Goal: Communication & Community: Answer question/provide support

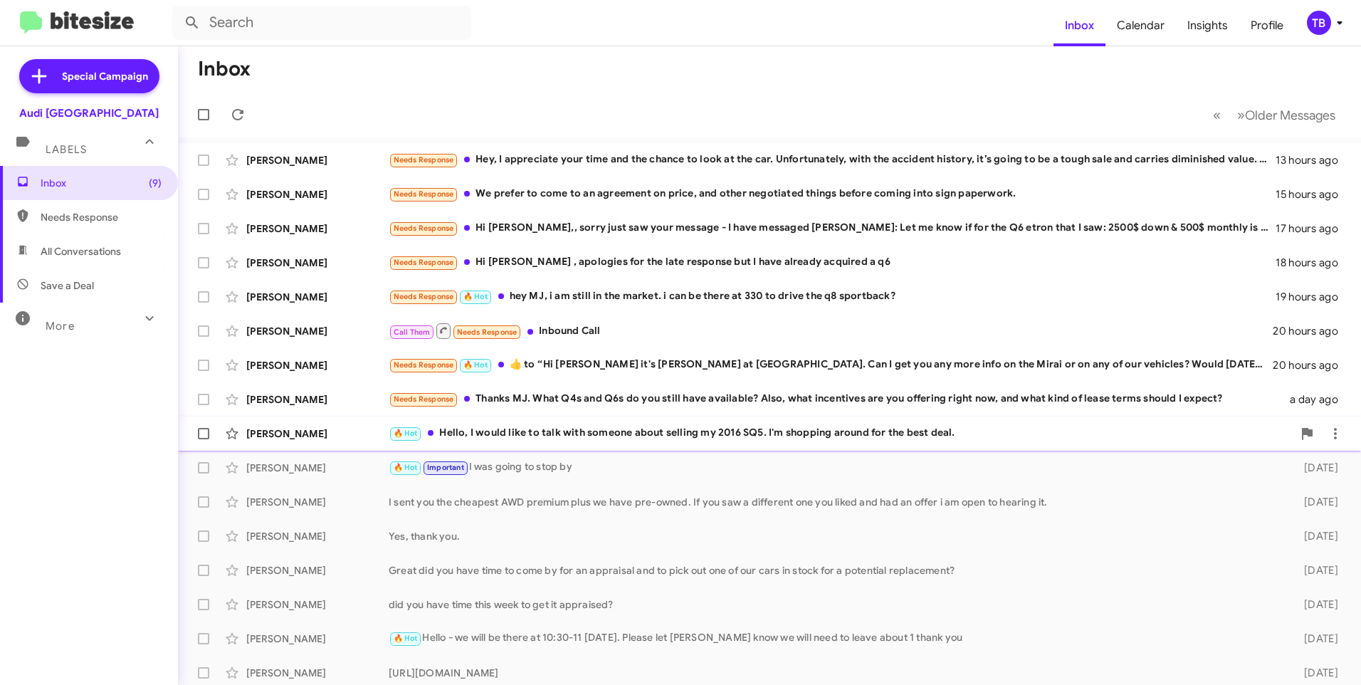
click at [545, 431] on div "🔥 Hot Hello, I would like to talk with someone about selling my 2016 SQ5. I'm s…" at bounding box center [841, 433] width 904 height 16
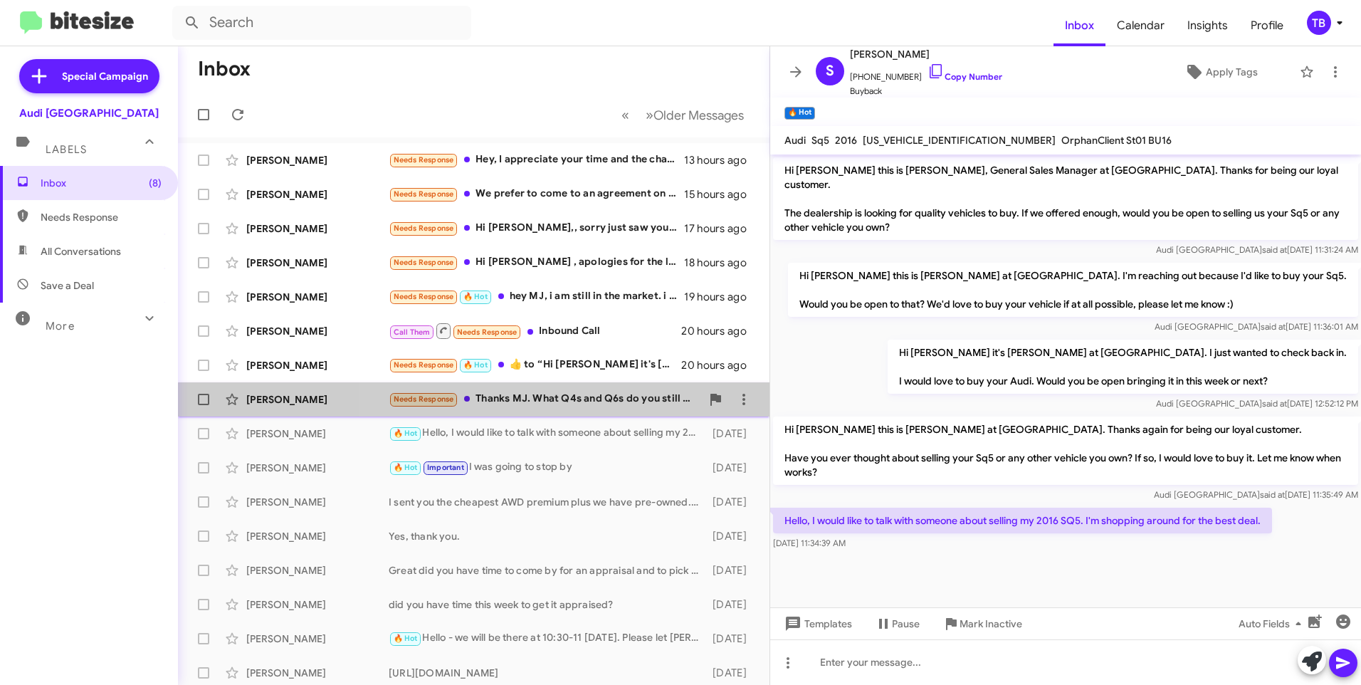
click at [546, 406] on div "Needs Response Thanks MJ. What Q4s and Q6s do you still have available? Also, w…" at bounding box center [545, 399] width 312 height 16
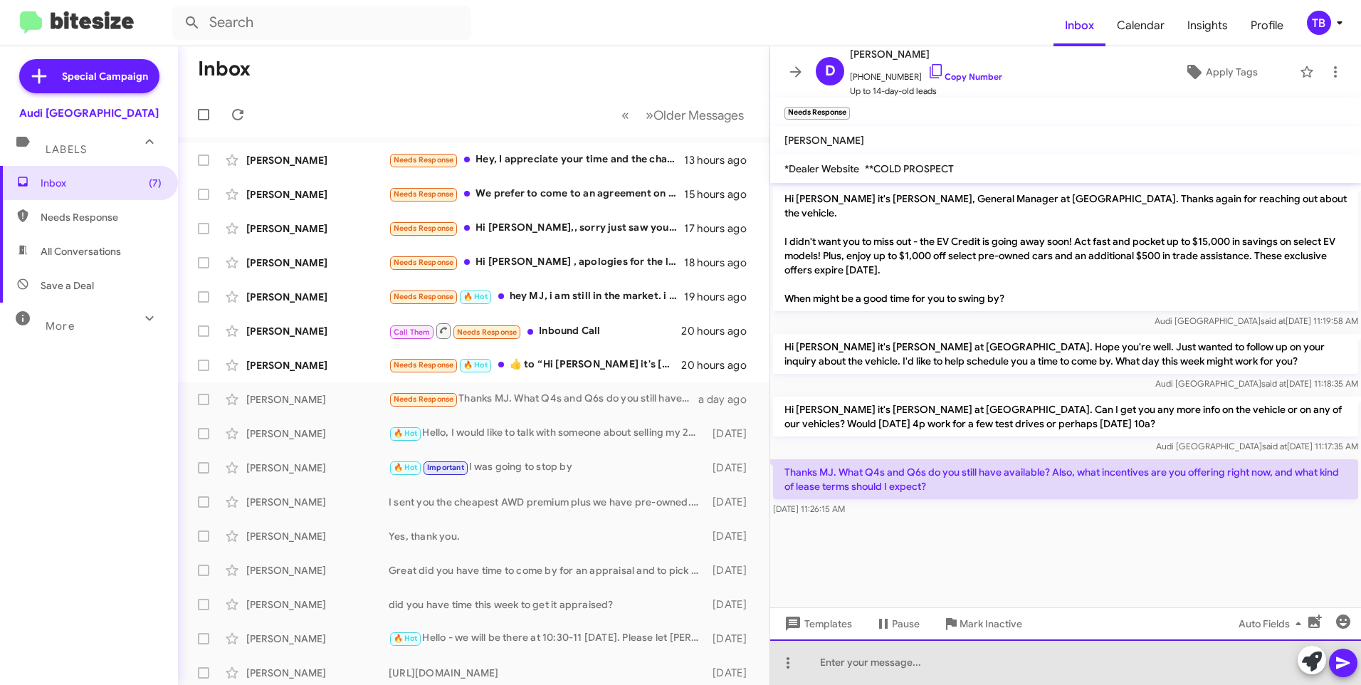
click at [895, 671] on div at bounding box center [1065, 662] width 591 height 46
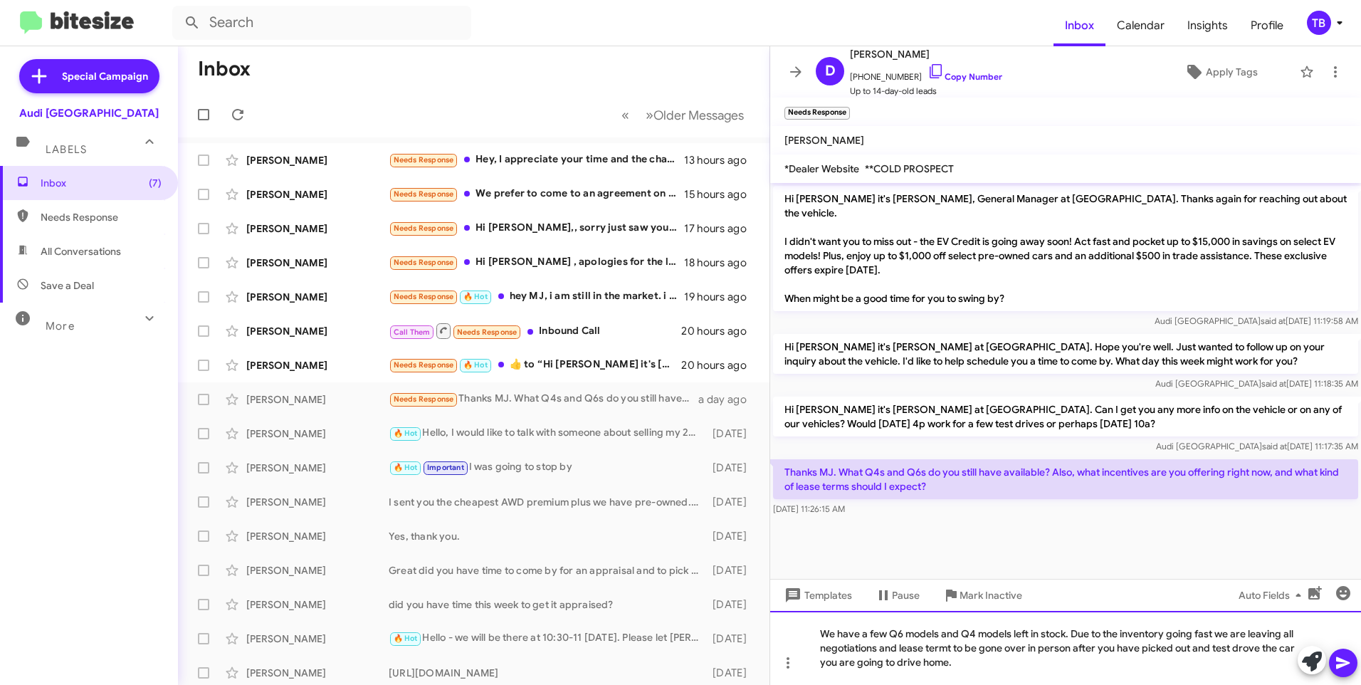
click at [952, 646] on div "We have a few Q6 models and Q4 models left in stock. Due to the inventory going…" at bounding box center [1065, 648] width 591 height 74
click at [1348, 663] on icon at bounding box center [1343, 663] width 14 height 12
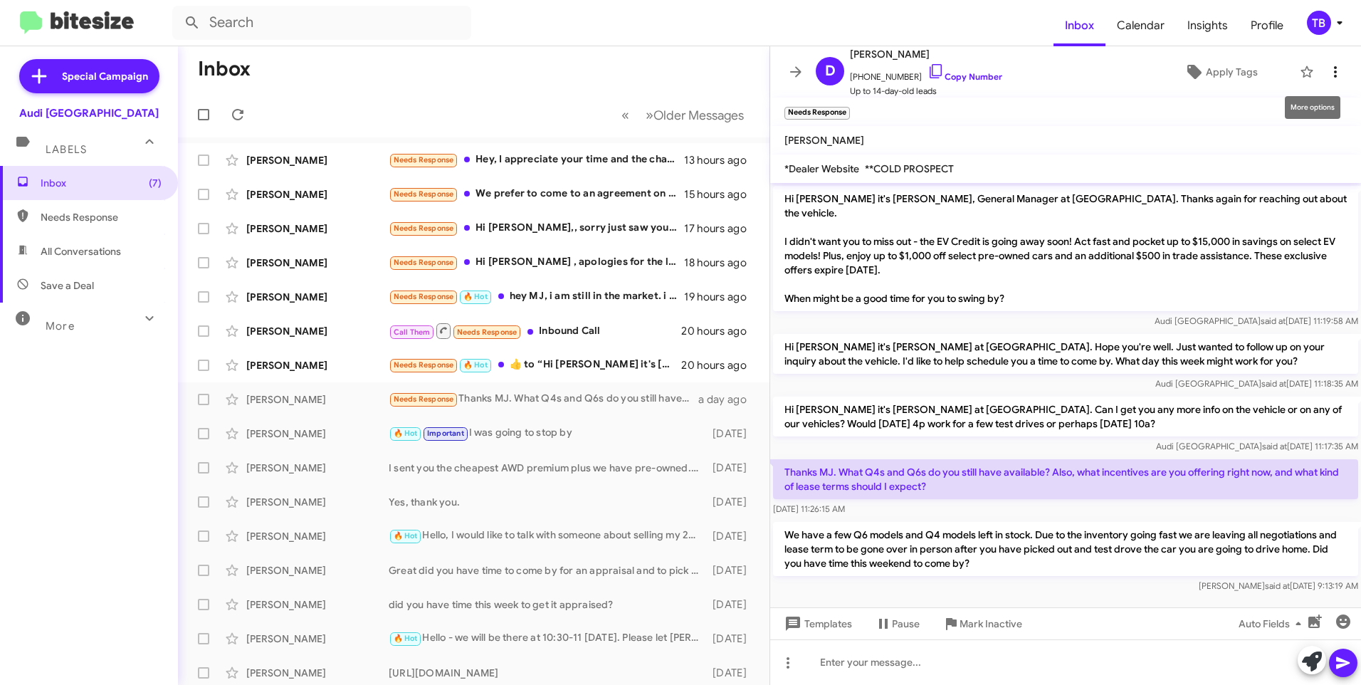
click at [1327, 71] on icon at bounding box center [1335, 71] width 17 height 17
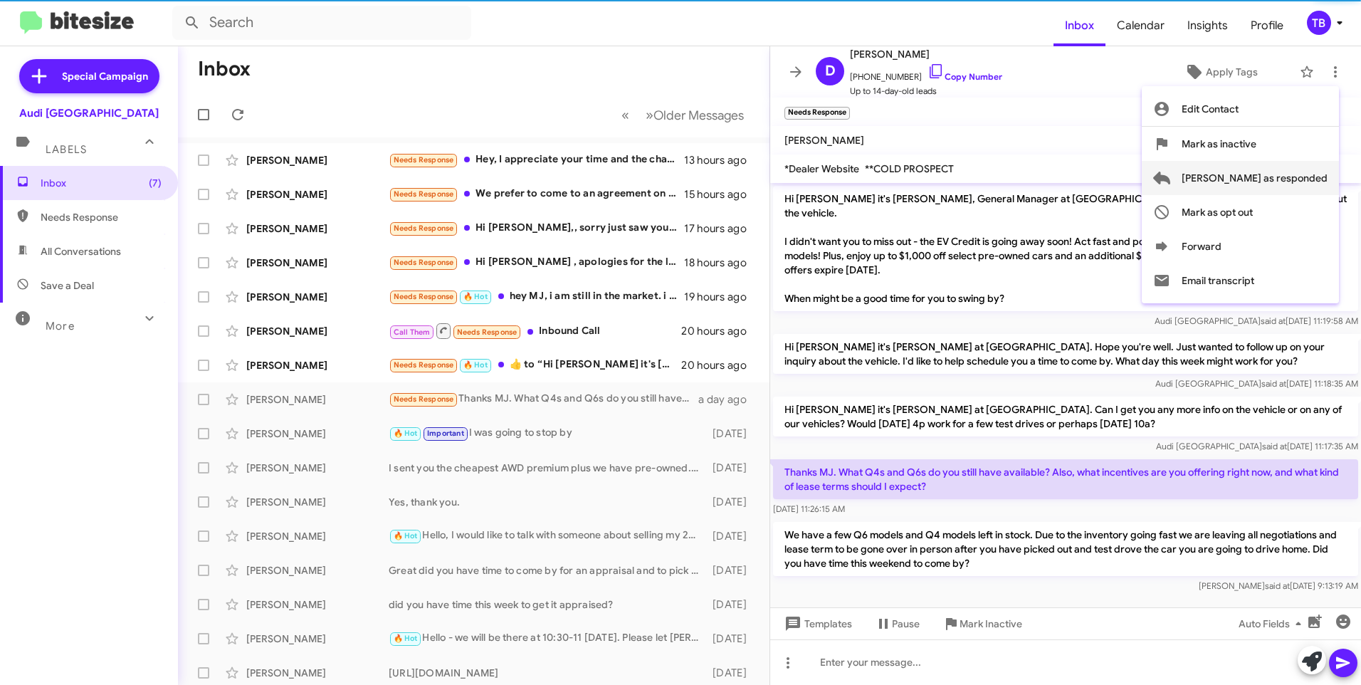
click at [1298, 182] on span "Mark as responded" at bounding box center [1255, 178] width 146 height 34
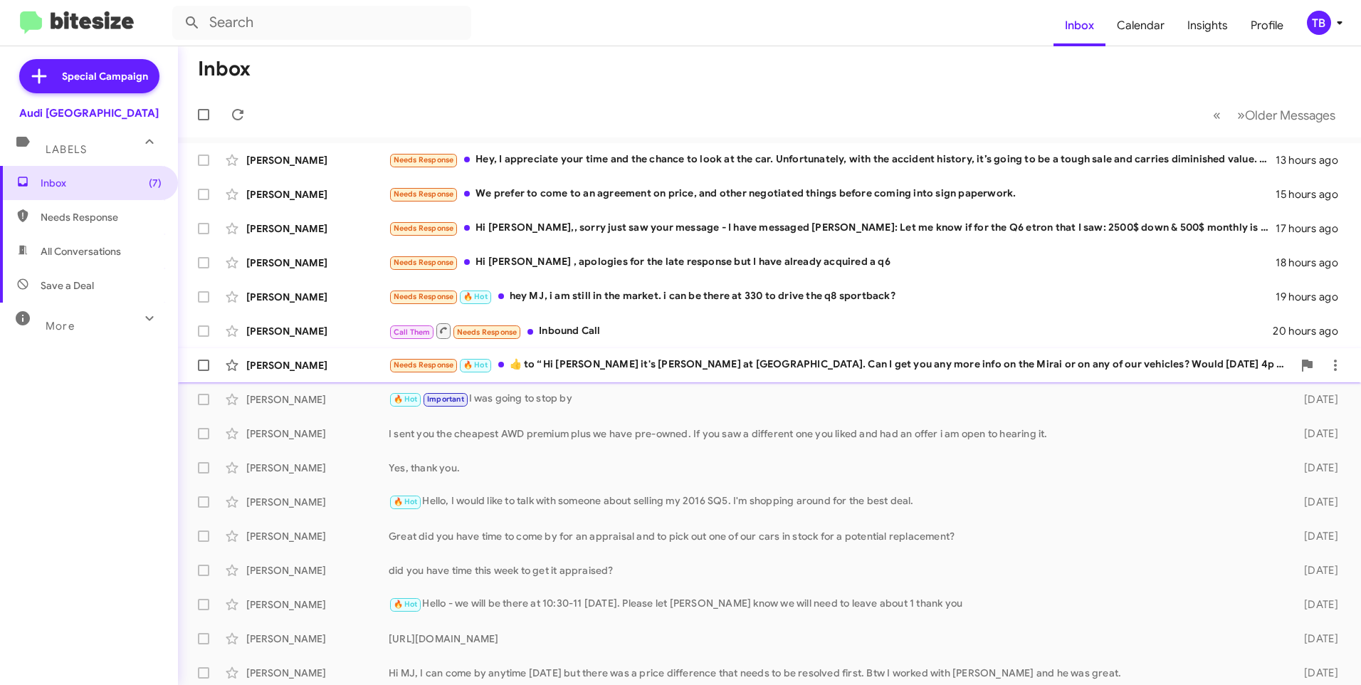
click at [629, 371] on div "Needs Response 🔥 Hot ​👍​ to “ Hi Michelle it's MJ Sangha at Audi Palo Alto. Can…" at bounding box center [841, 365] width 904 height 16
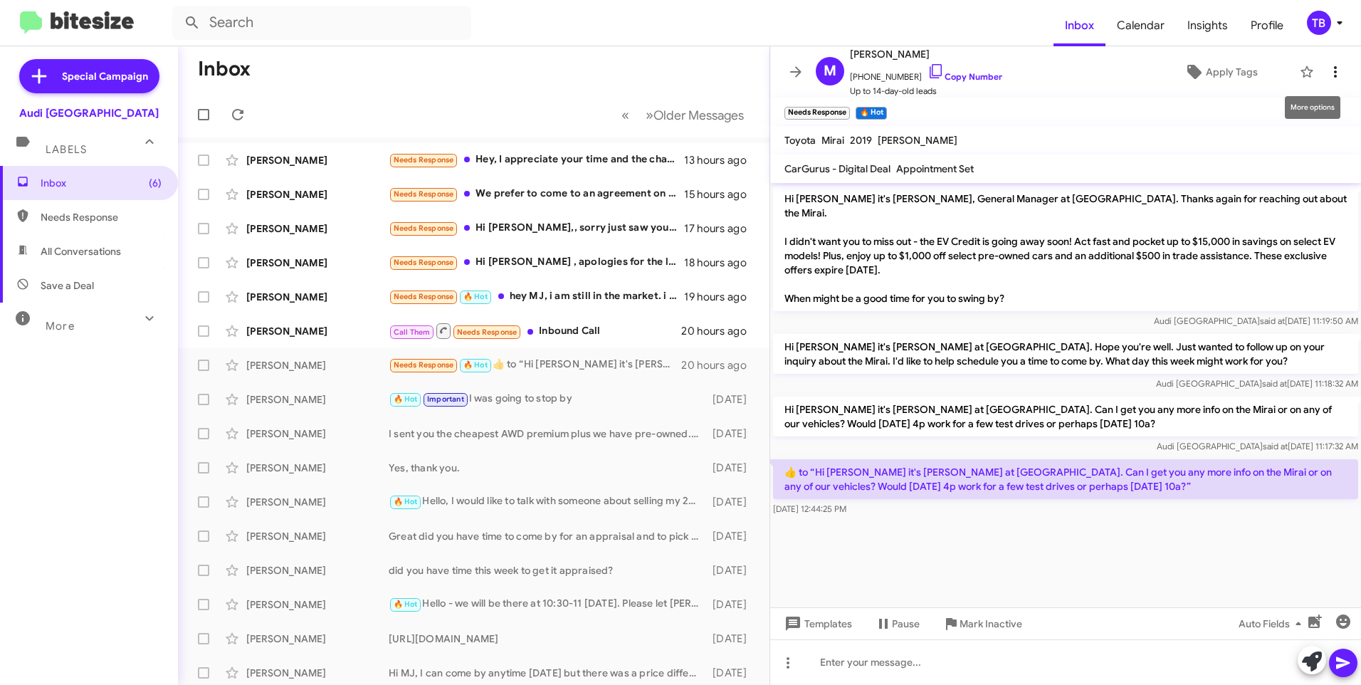
click at [1327, 66] on icon at bounding box center [1335, 71] width 17 height 17
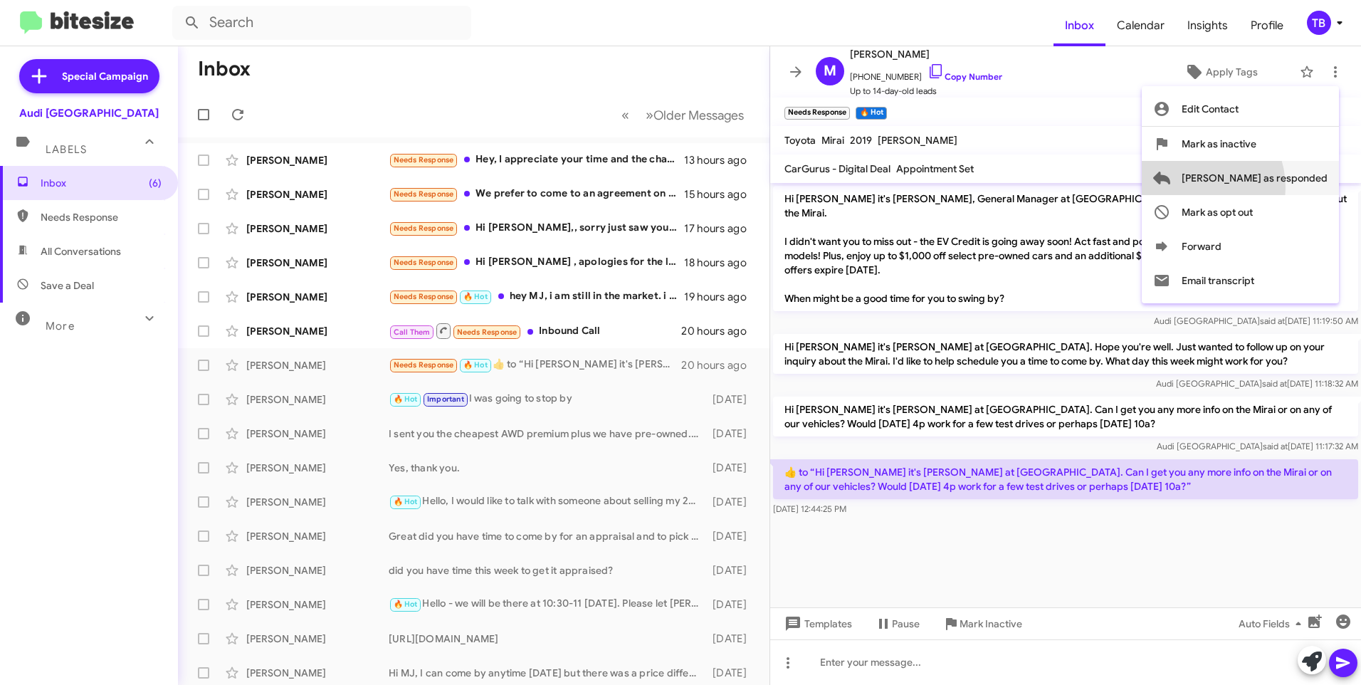
click at [1248, 187] on span "Mark as responded" at bounding box center [1255, 178] width 146 height 34
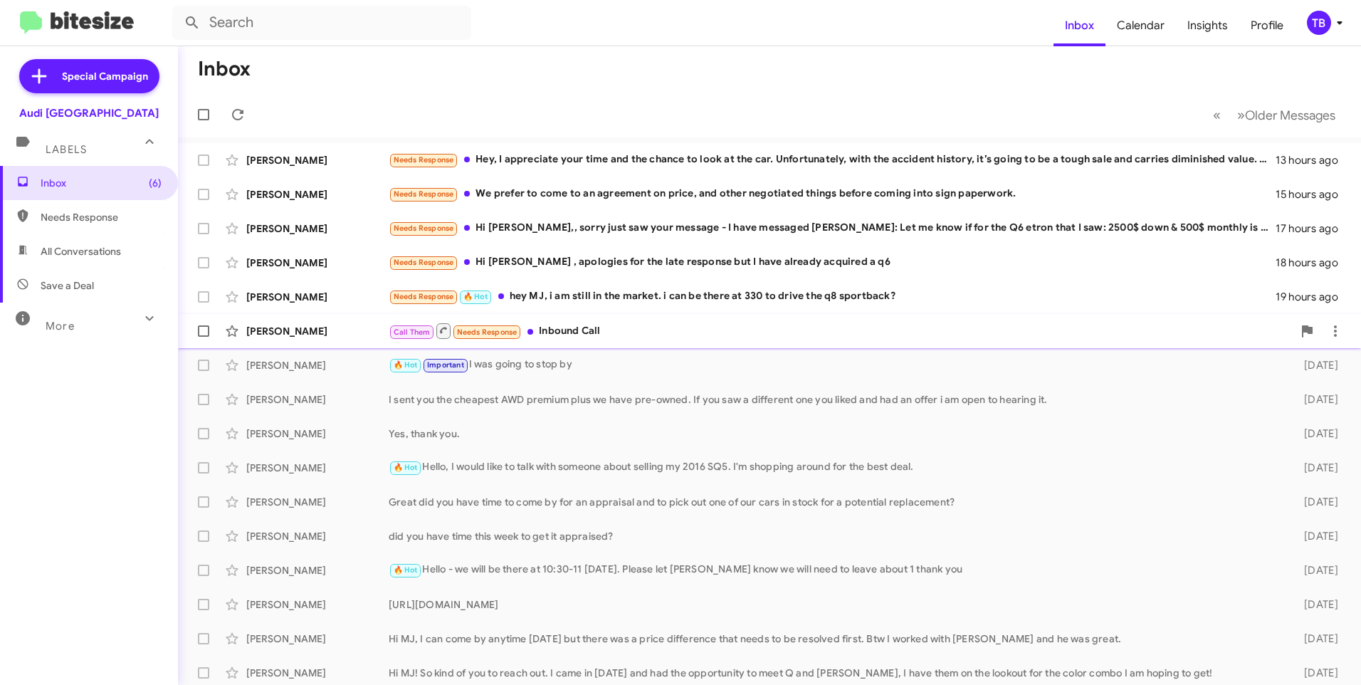
click at [592, 345] on div "Majid Olia Call Them Needs Response Inbound Call 20 hours ago" at bounding box center [769, 331] width 1160 height 28
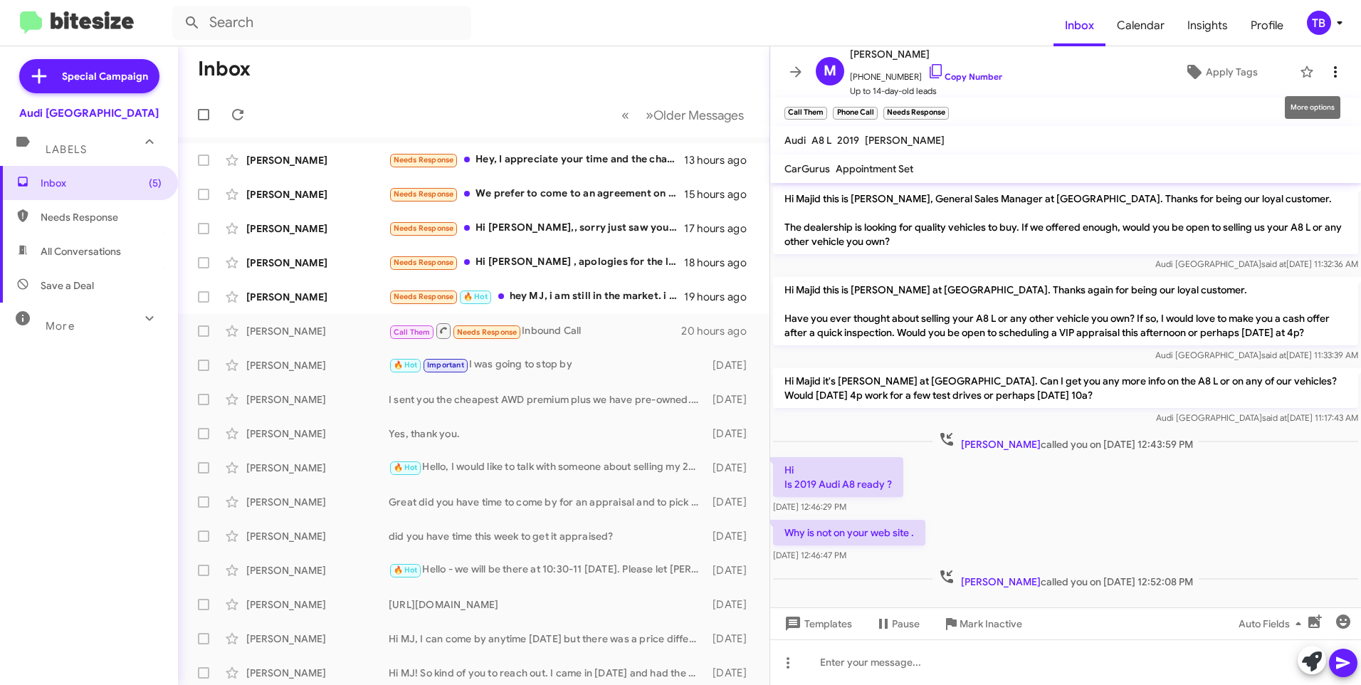
click at [1324, 63] on button at bounding box center [1335, 72] width 28 height 28
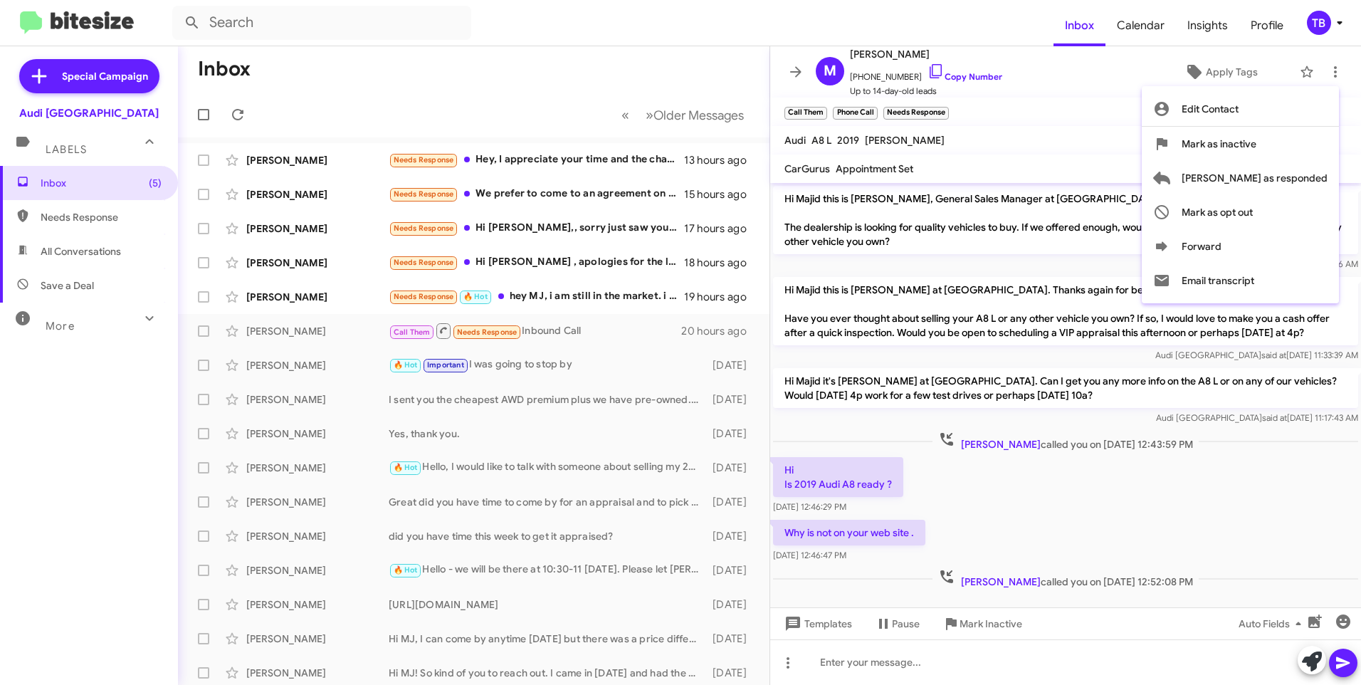
click at [1068, 499] on div at bounding box center [680, 342] width 1361 height 685
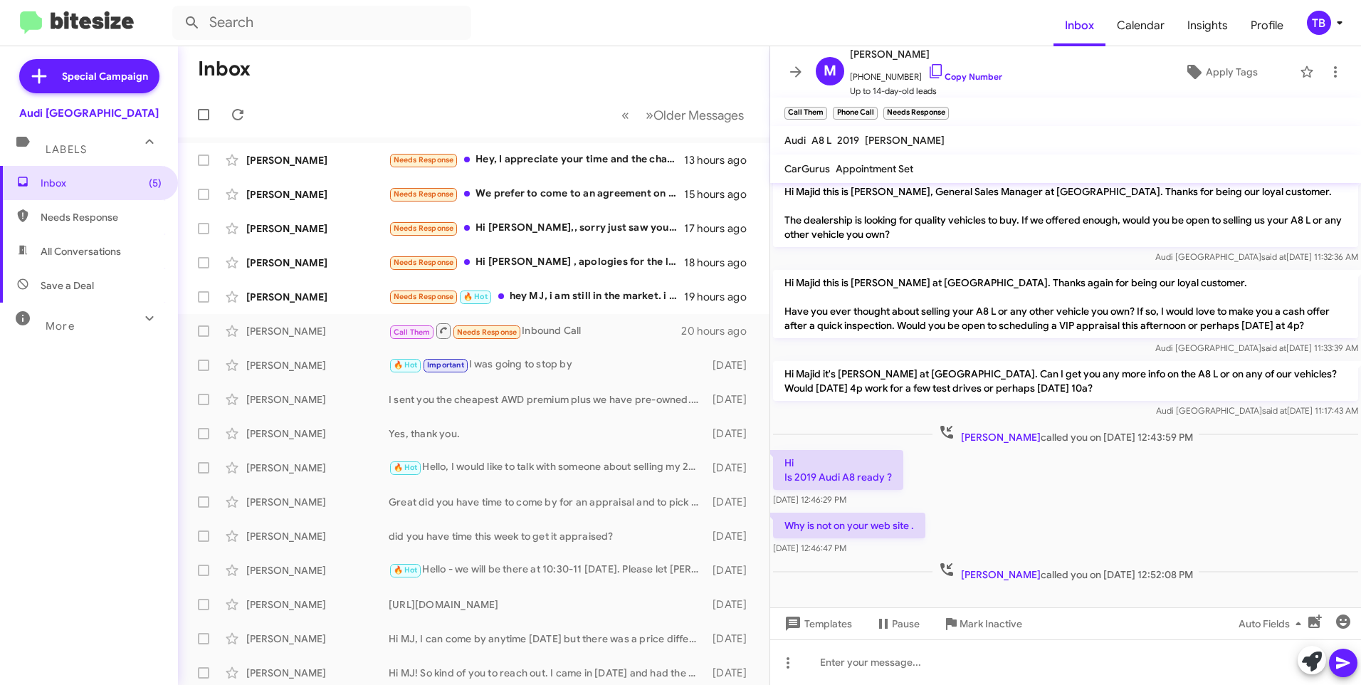
scroll to position [9, 0]
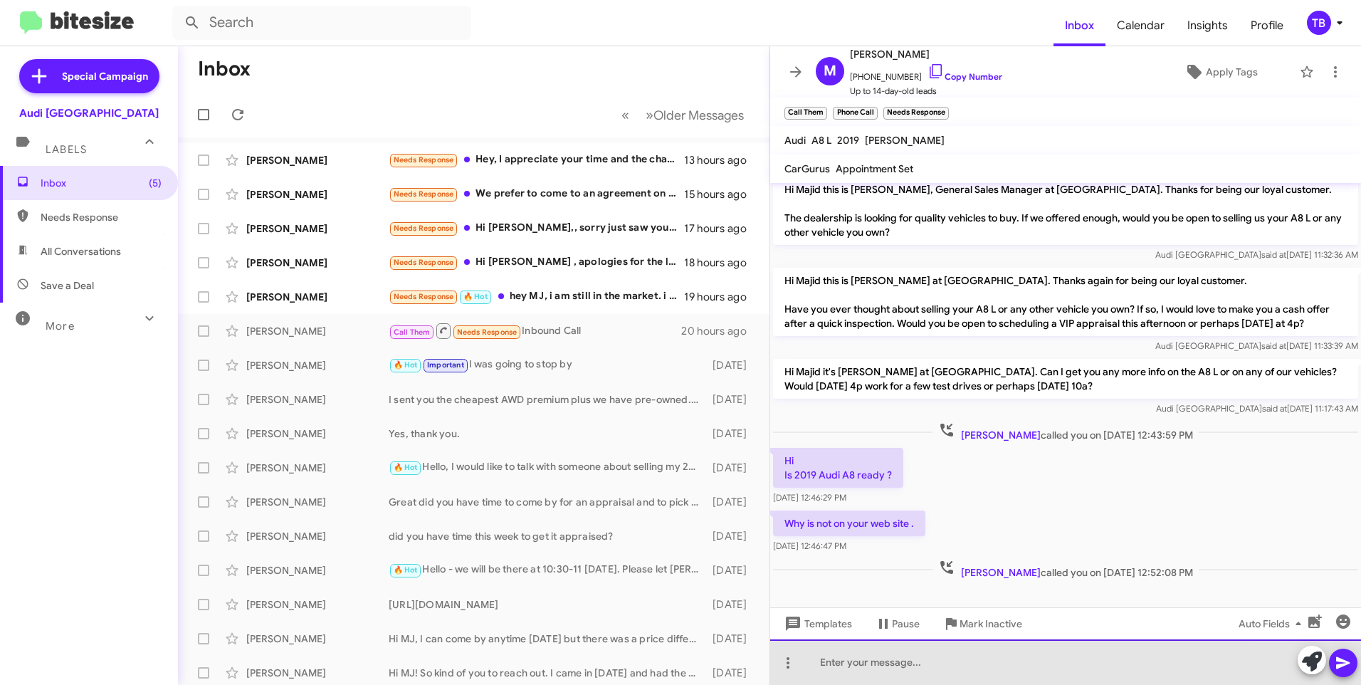
click at [855, 670] on div at bounding box center [1065, 662] width 591 height 46
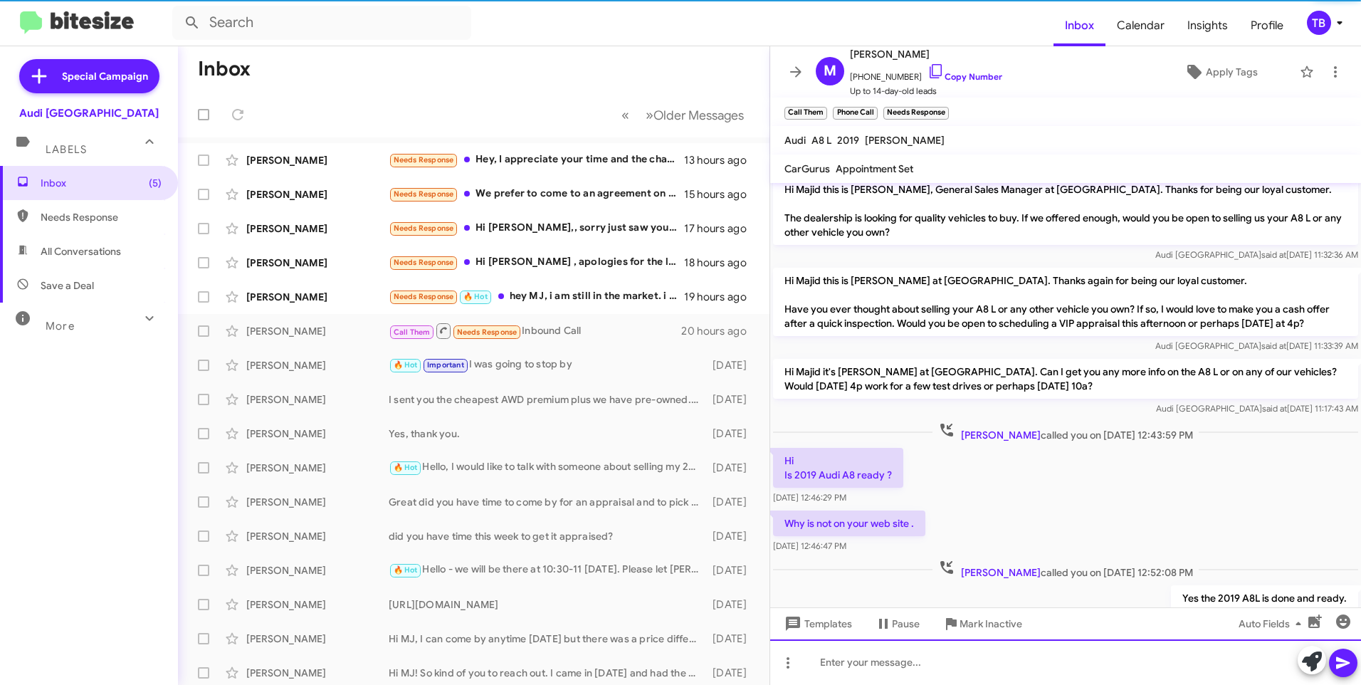
scroll to position [61, 0]
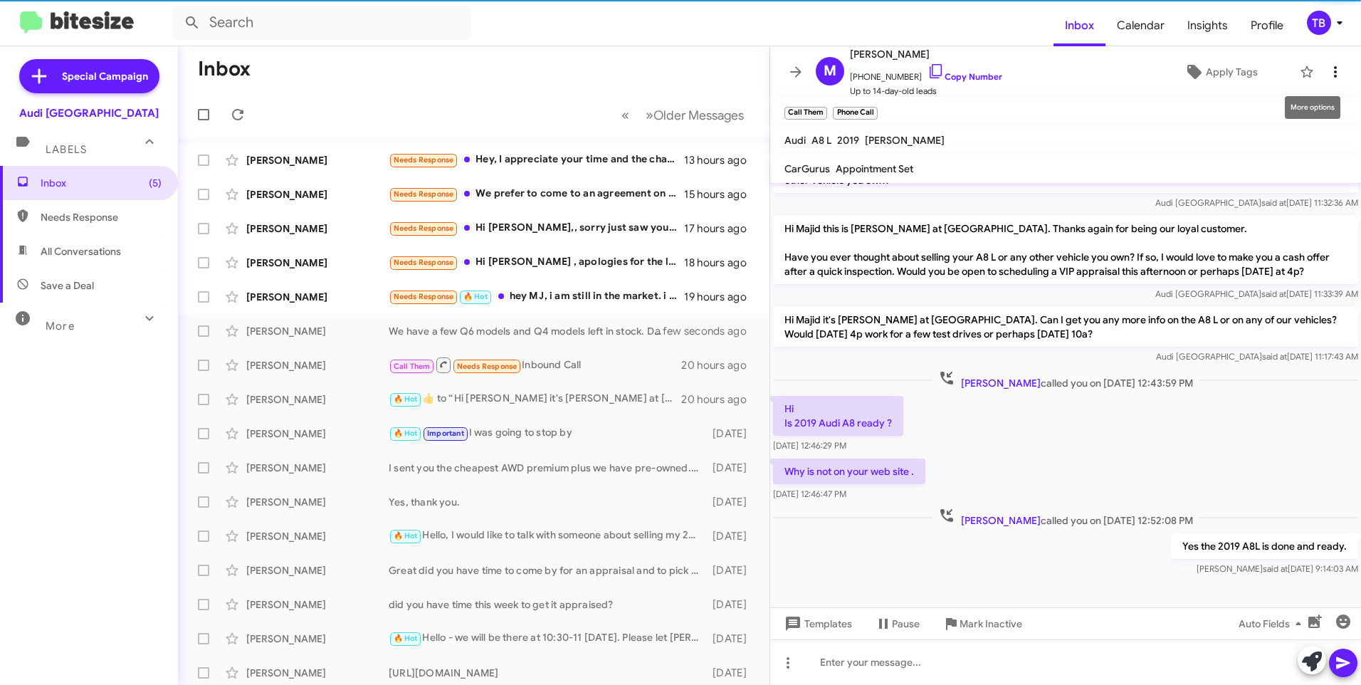
click at [1327, 69] on icon at bounding box center [1335, 71] width 17 height 17
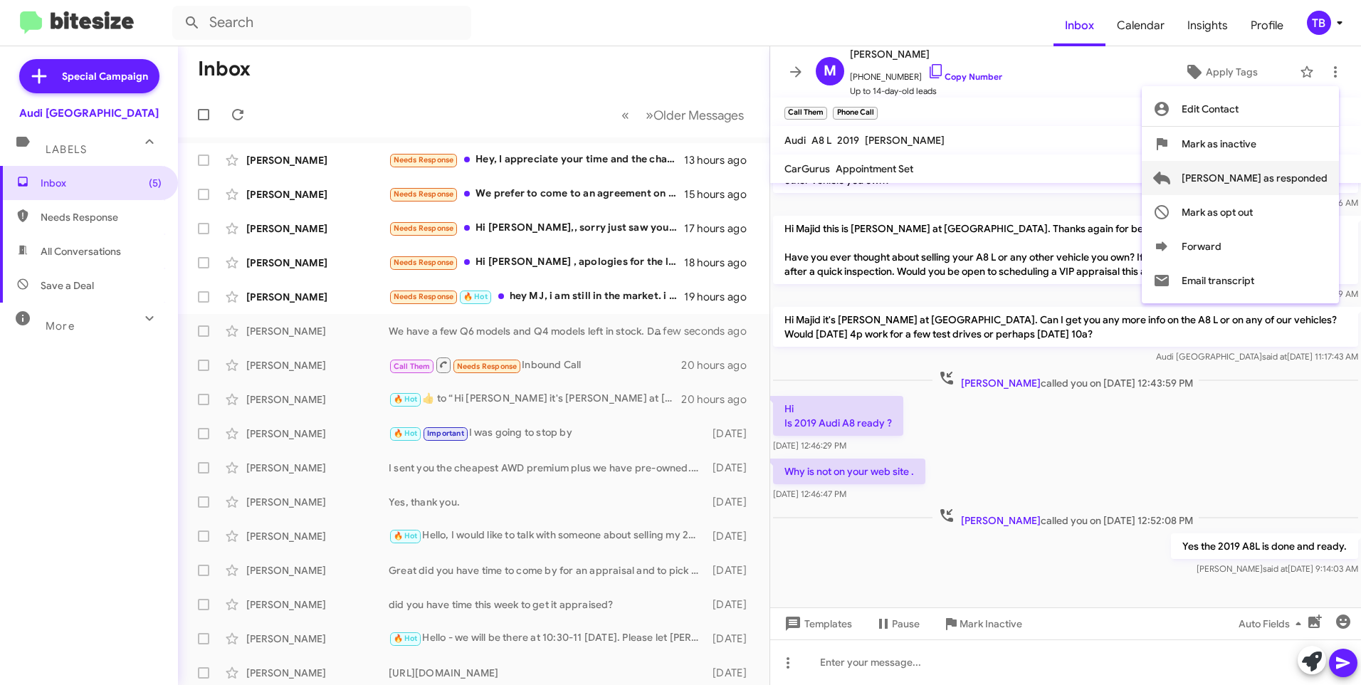
click at [1266, 182] on span "Mark as responded" at bounding box center [1255, 178] width 146 height 34
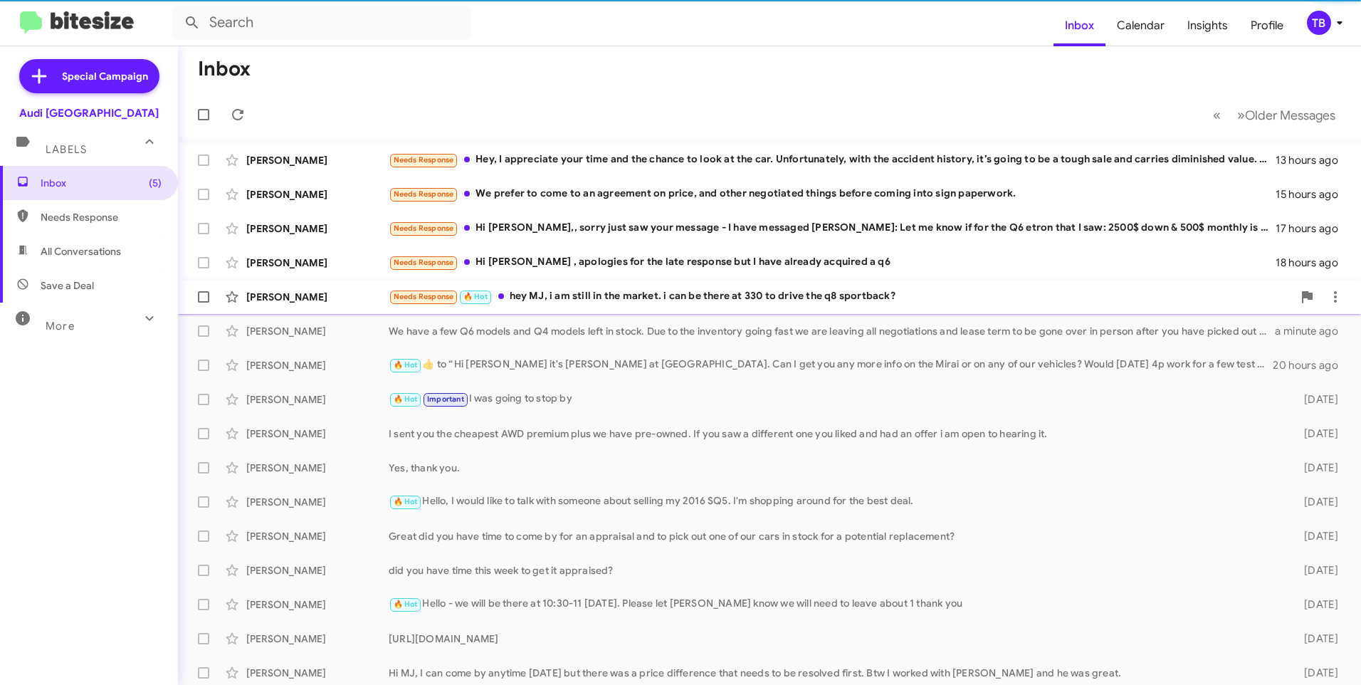
click at [646, 303] on div "Needs Response 🔥 Hot hey MJ, i am still in the market. i can be there at 330 to…" at bounding box center [841, 296] width 904 height 16
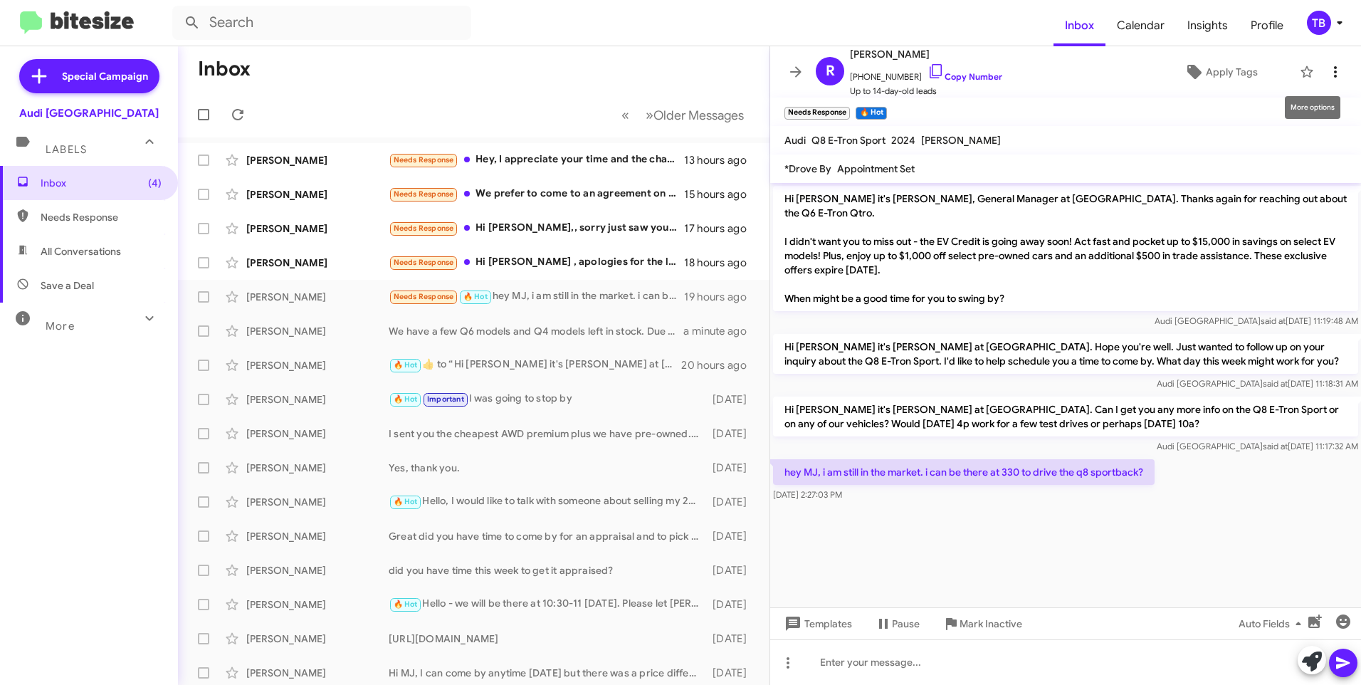
click at [1326, 63] on button at bounding box center [1335, 72] width 28 height 28
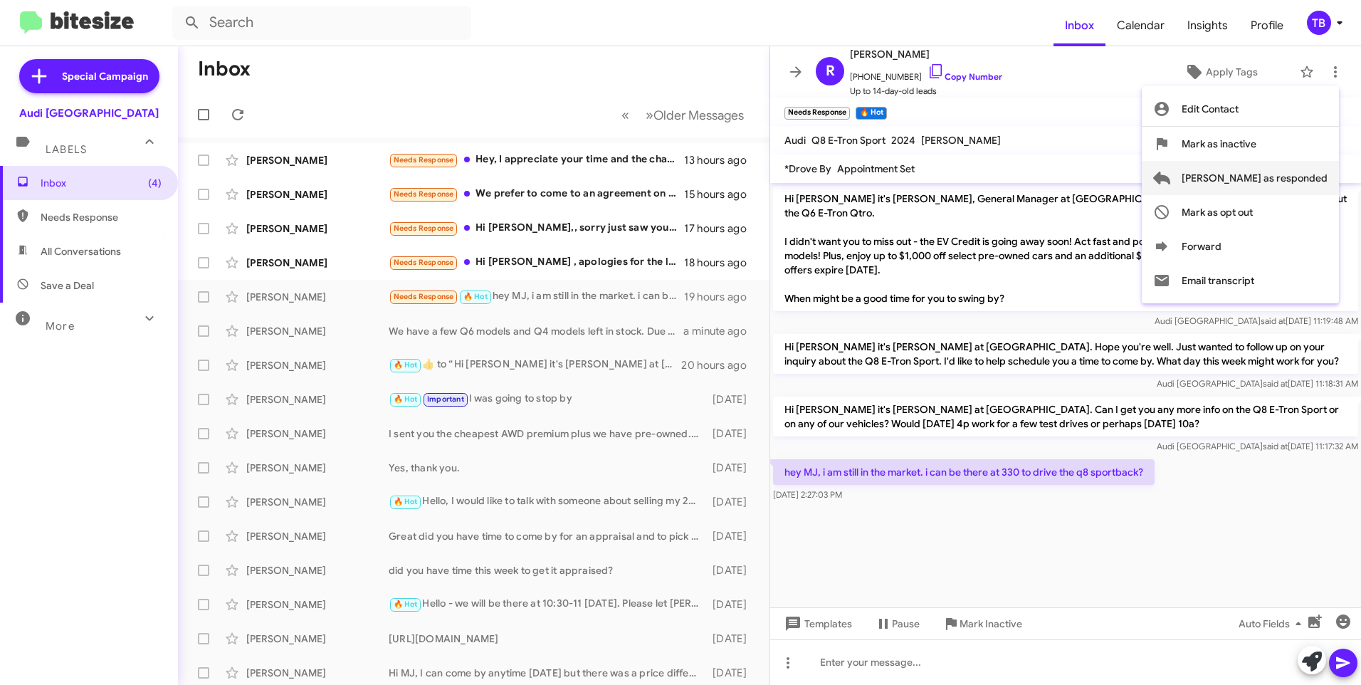
click at [1276, 191] on span "Mark as responded" at bounding box center [1255, 178] width 146 height 34
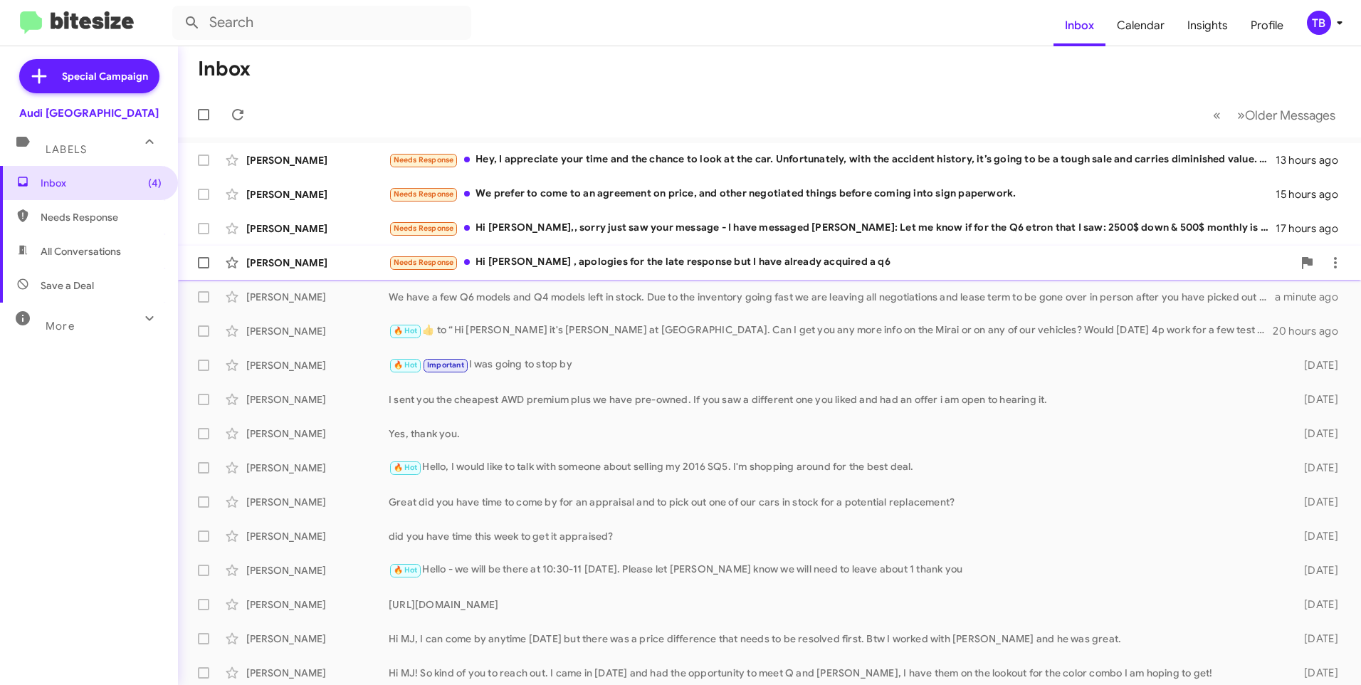
click at [520, 262] on div "Needs Response Hi MJ , apologies for the late response but I have already acqui…" at bounding box center [841, 262] width 904 height 16
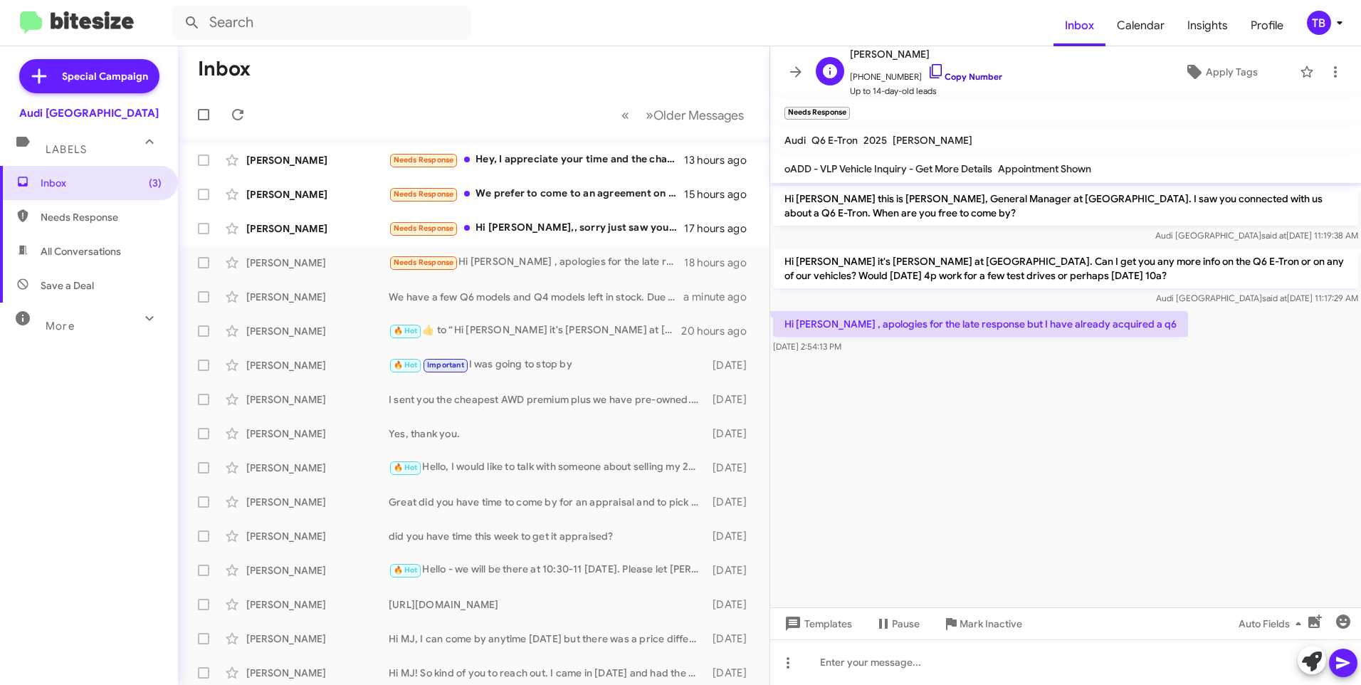
click at [928, 68] on icon at bounding box center [936, 71] width 17 height 17
click at [1329, 70] on icon at bounding box center [1335, 71] width 17 height 17
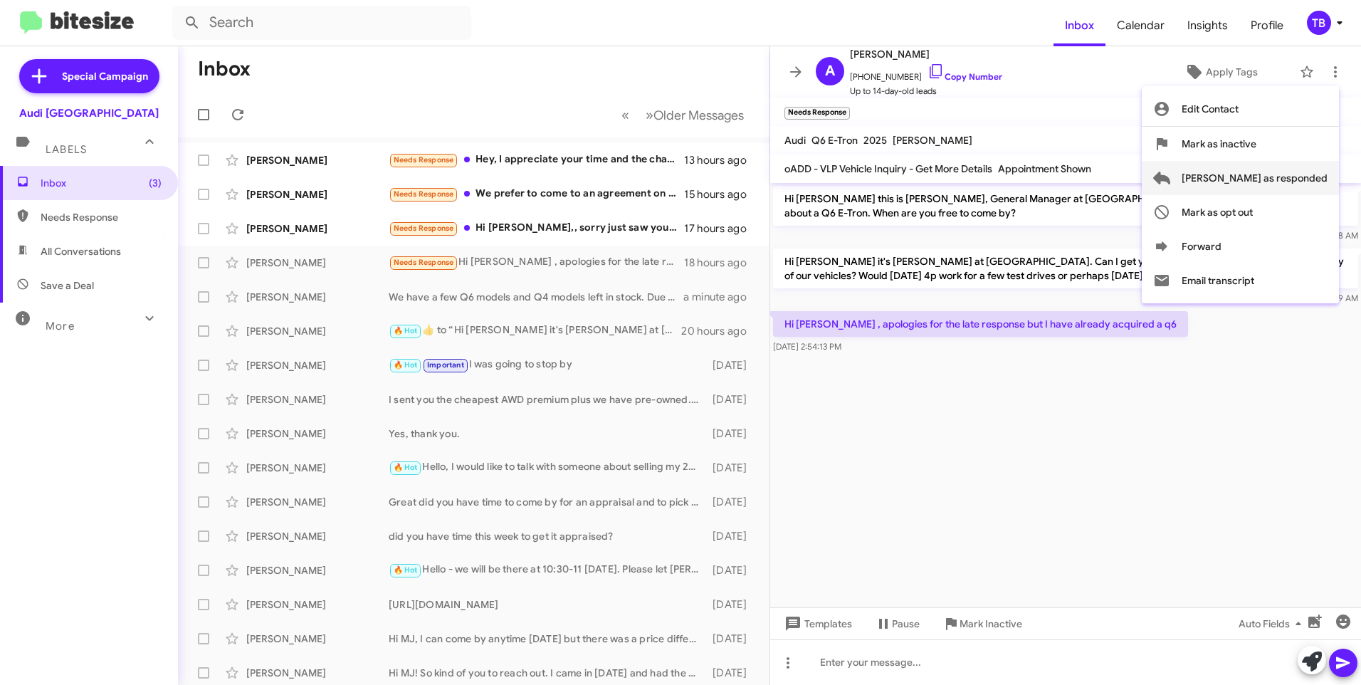
click at [1297, 170] on span "Mark as responded" at bounding box center [1255, 178] width 146 height 34
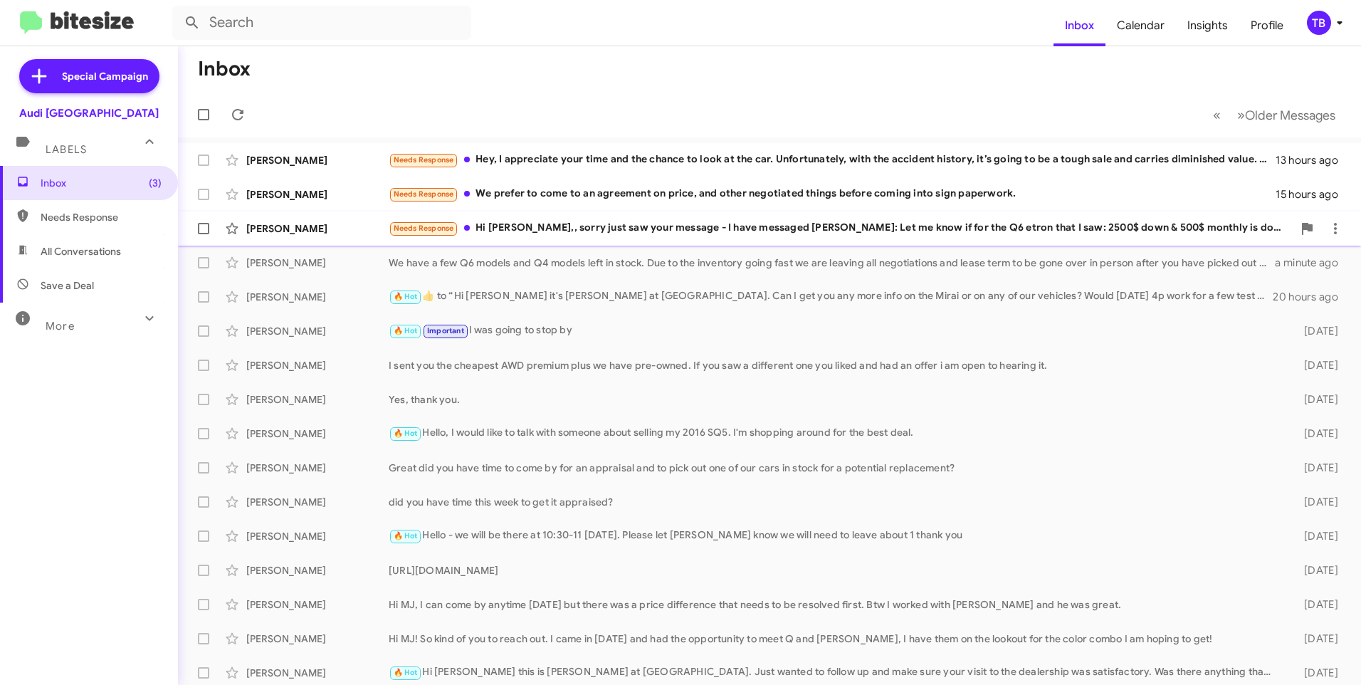
click at [654, 228] on div "Needs Response Hi MJ,, sorry just saw your message - I have messaged Marciano: …" at bounding box center [841, 228] width 904 height 16
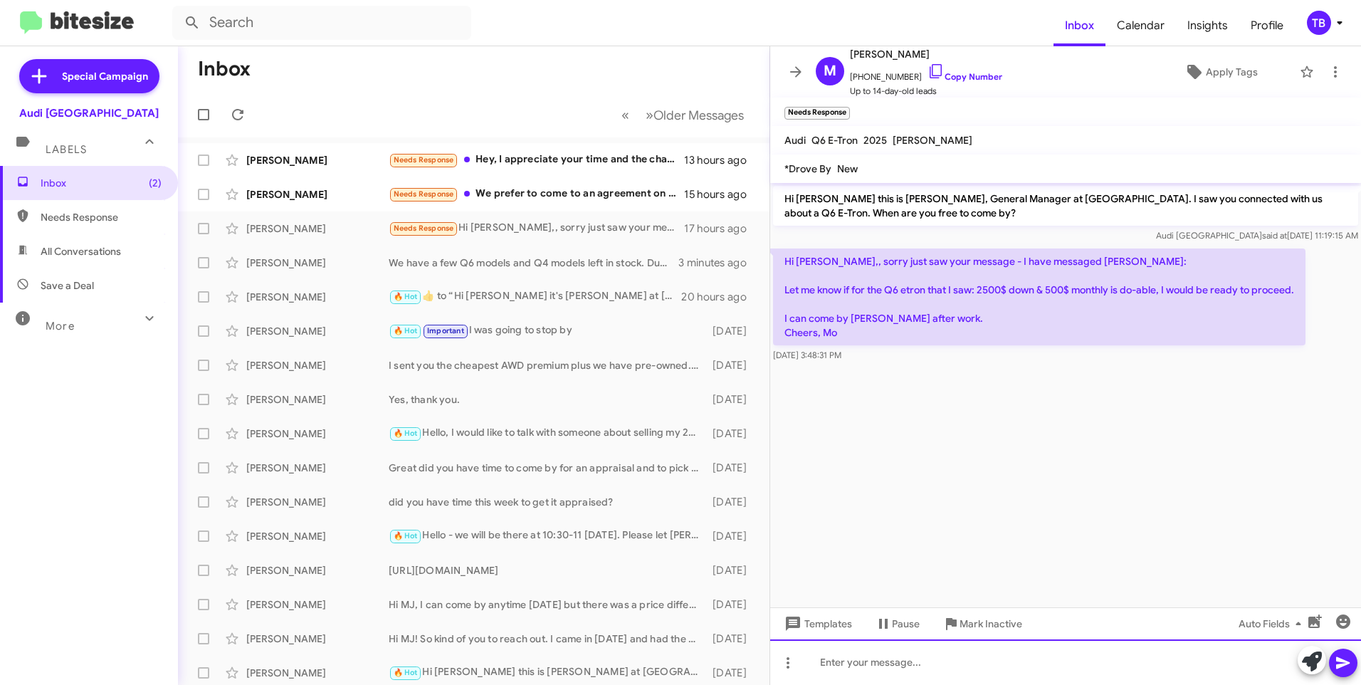
click at [853, 684] on div at bounding box center [1065, 662] width 591 height 46
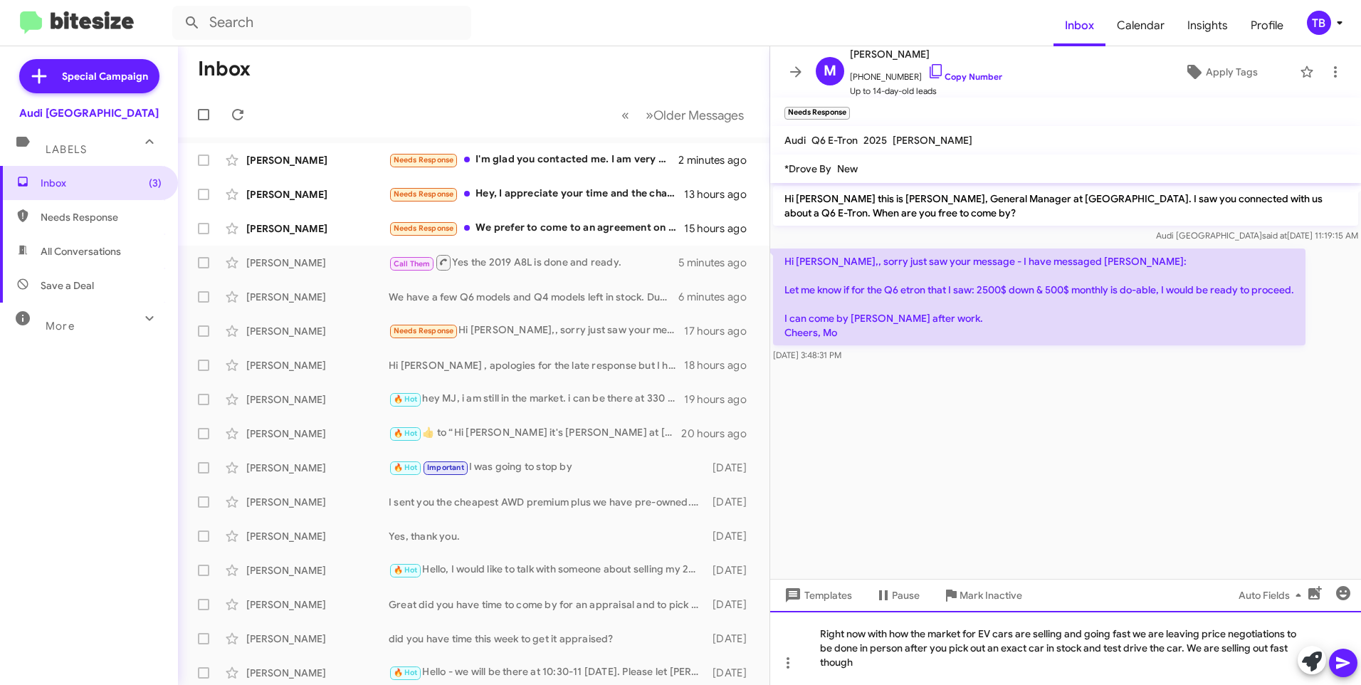
click at [928, 668] on div "Right now with how the market for EV cars are selling and going fast we are lea…" at bounding box center [1065, 648] width 591 height 74
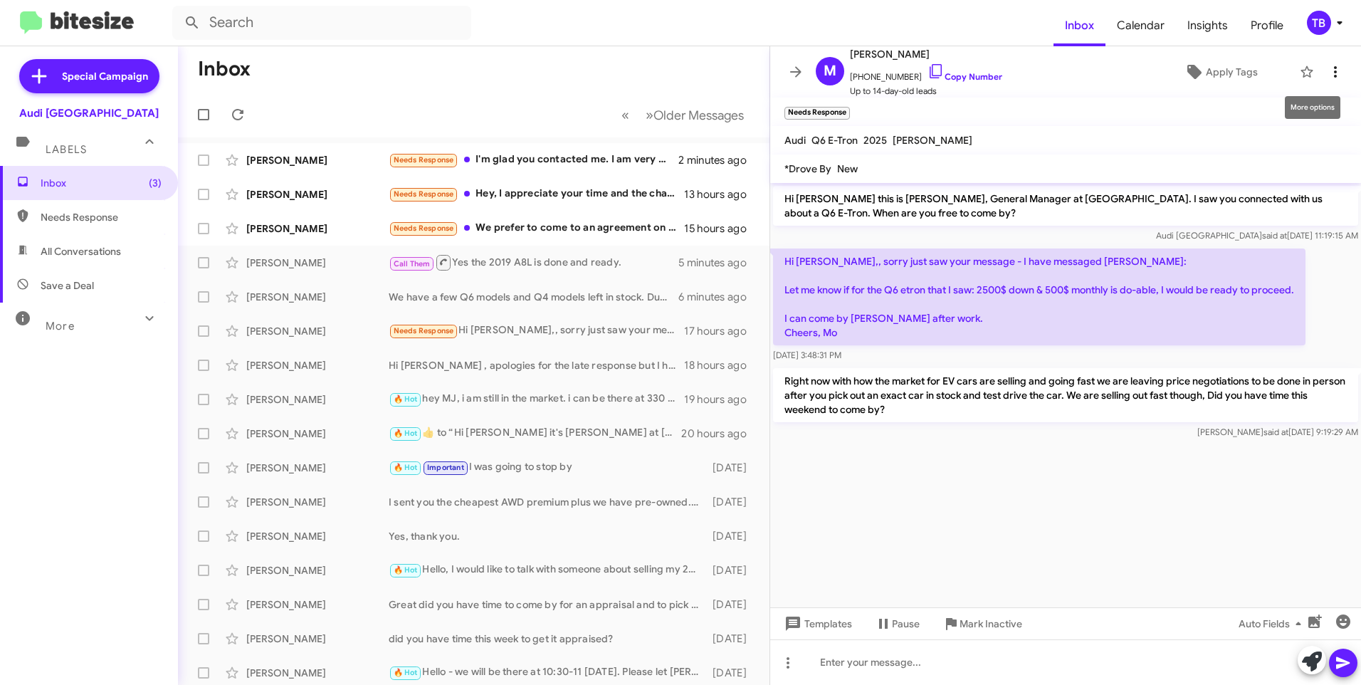
click at [1327, 69] on icon at bounding box center [1335, 71] width 17 height 17
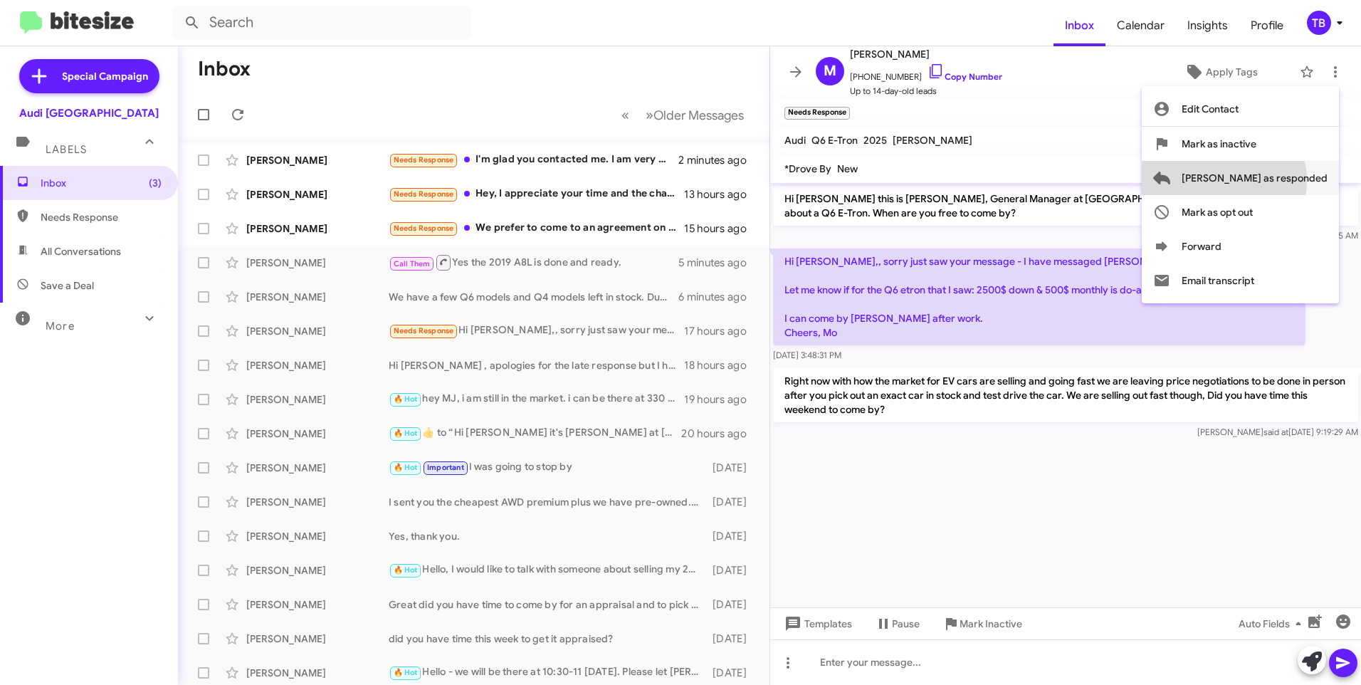
click at [1281, 181] on span "Mark as responded" at bounding box center [1255, 178] width 146 height 34
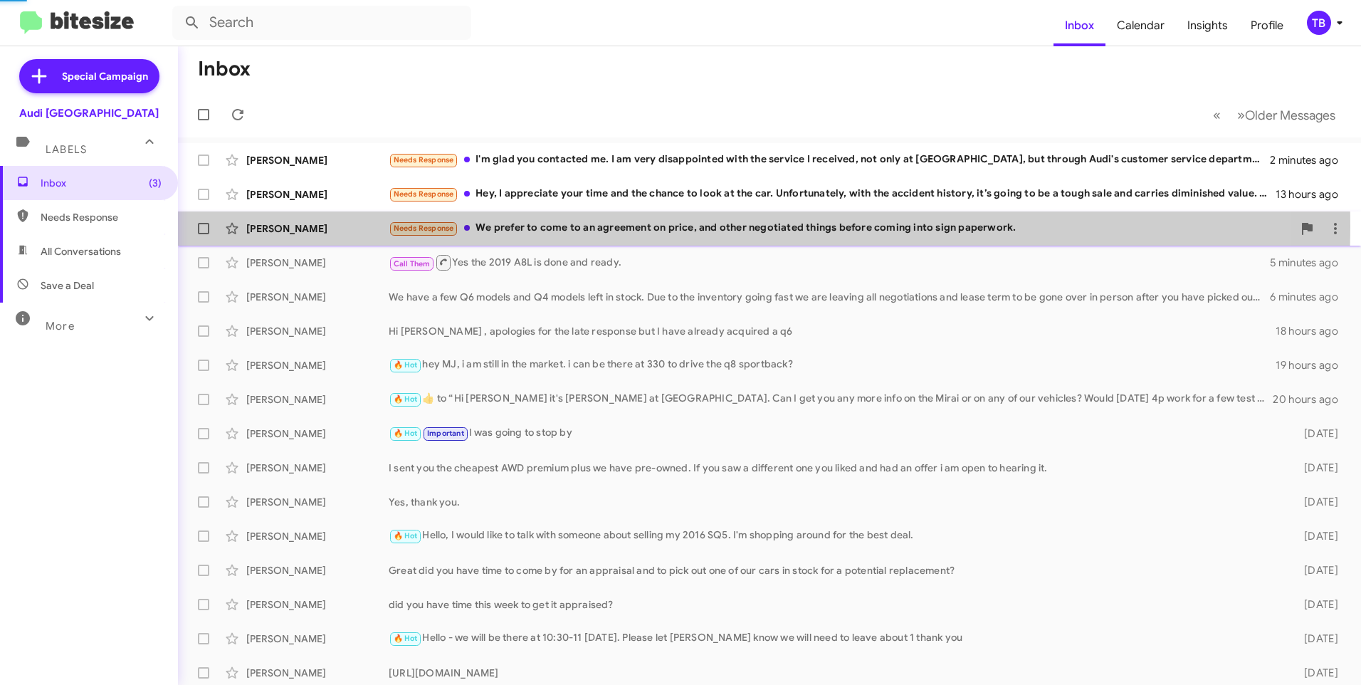
click at [597, 226] on div "Needs Response We prefer to come to an agreement on price, and other negotiated…" at bounding box center [841, 228] width 904 height 16
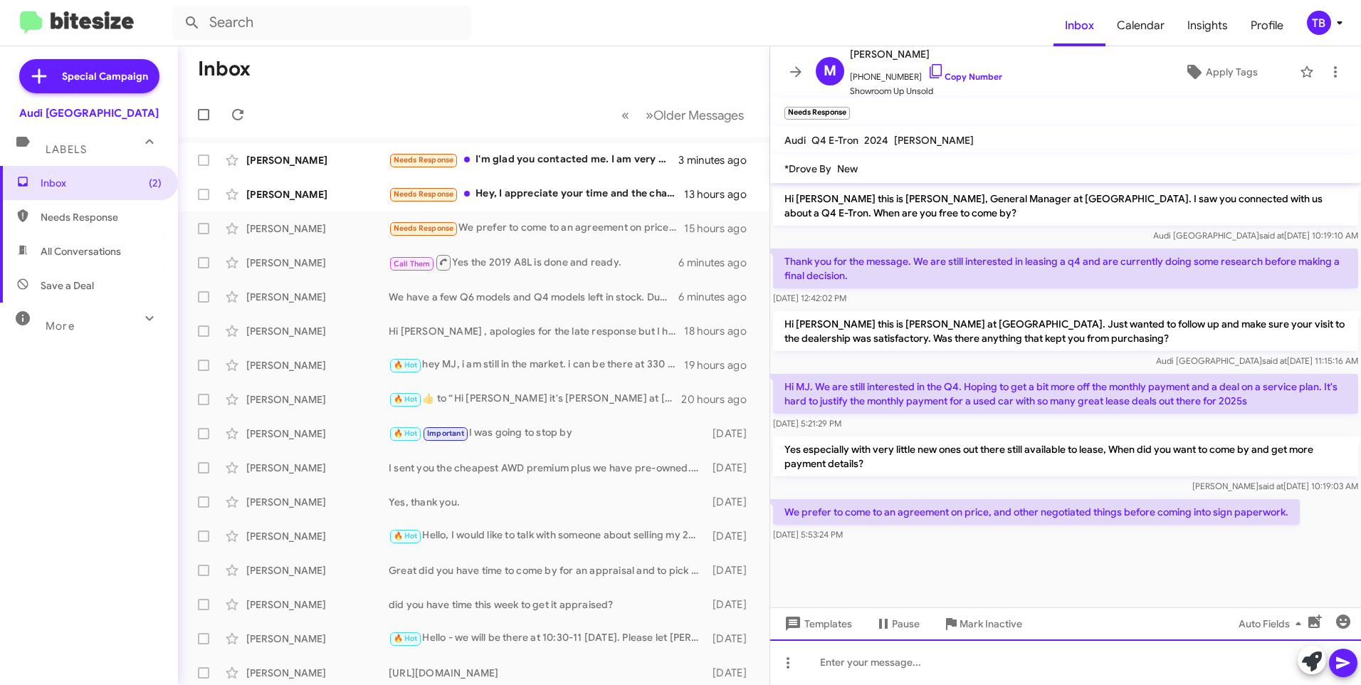
click at [992, 664] on div at bounding box center [1065, 662] width 591 height 46
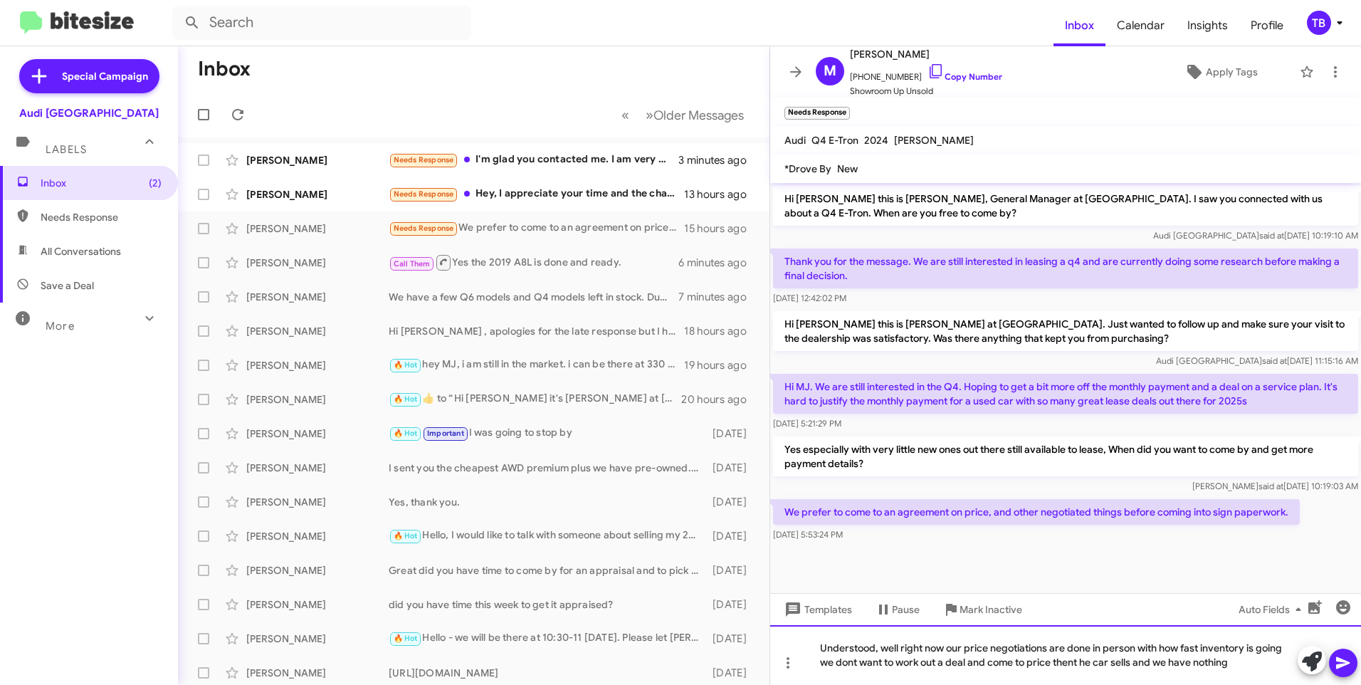
click at [1083, 663] on div "Understood, well right now our price negotiations are done in person with how f…" at bounding box center [1065, 655] width 591 height 60
click at [1288, 650] on div "Understood, well right now our price negotiations are done in person with how f…" at bounding box center [1065, 655] width 591 height 60
click at [1136, 649] on div "Understood, well right now our price negotiations are done in person with how f…" at bounding box center [1065, 655] width 591 height 60
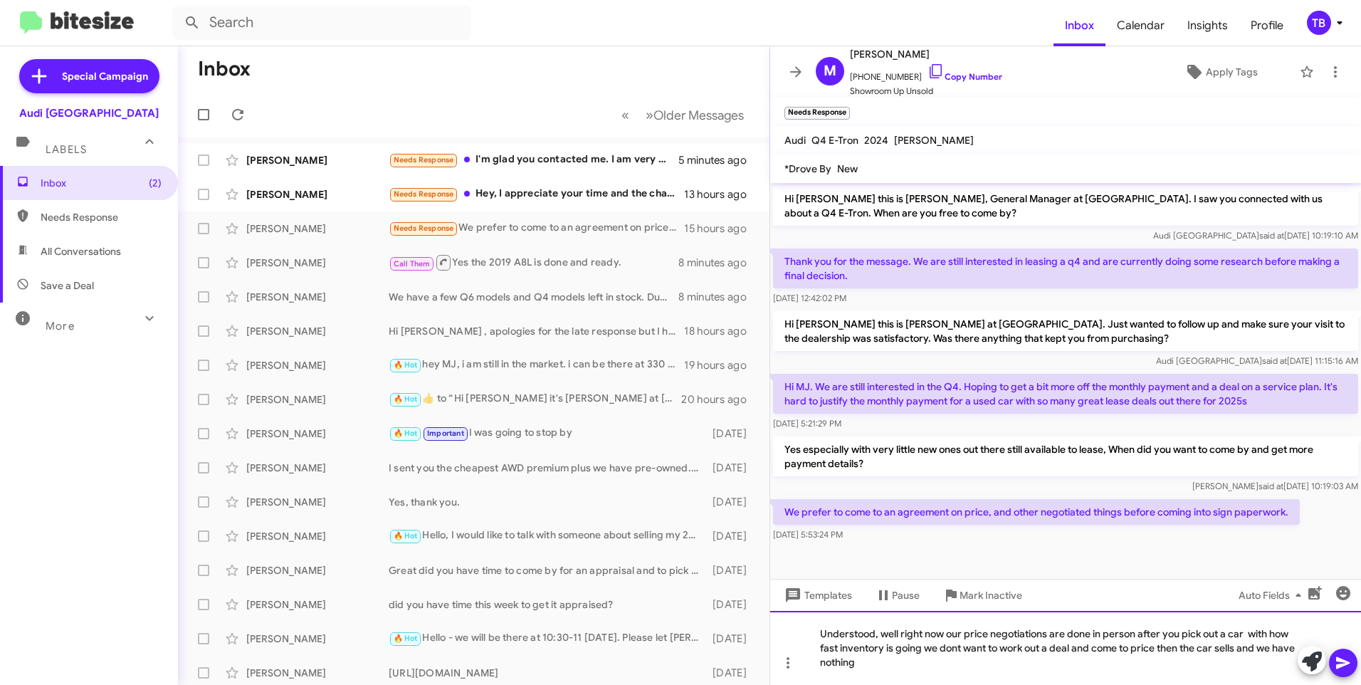
click at [923, 664] on div "Understood, well right now our price negotiations are done in person after you …" at bounding box center [1065, 648] width 591 height 74
click at [1355, 673] on div at bounding box center [1328, 661] width 60 height 31
click at [1248, 637] on div "Understood, well right now our price negotiations are done in person after you …" at bounding box center [1065, 648] width 591 height 74
click at [1008, 666] on div "Understood, well right now our price negotiations are done in person after you …" at bounding box center [1065, 648] width 591 height 74
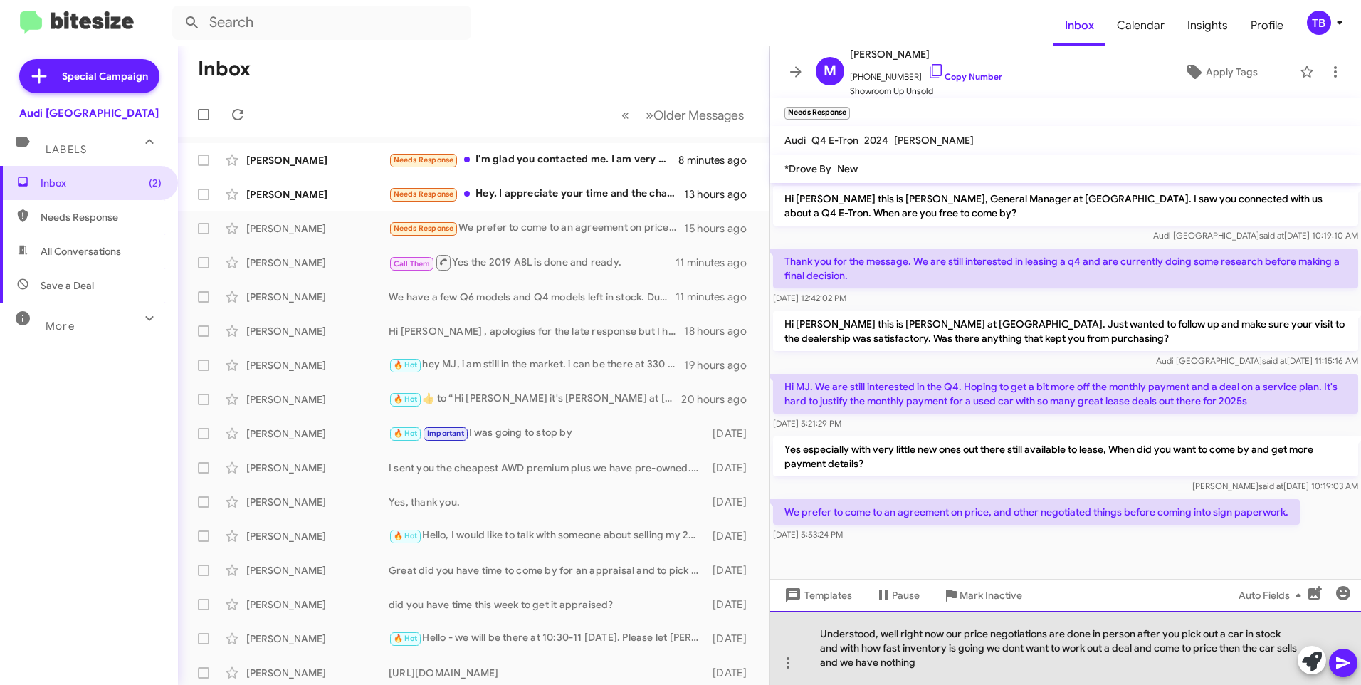
click at [835, 648] on div "Understood, well right now our price negotiations are done in person after you …" at bounding box center [1065, 648] width 591 height 74
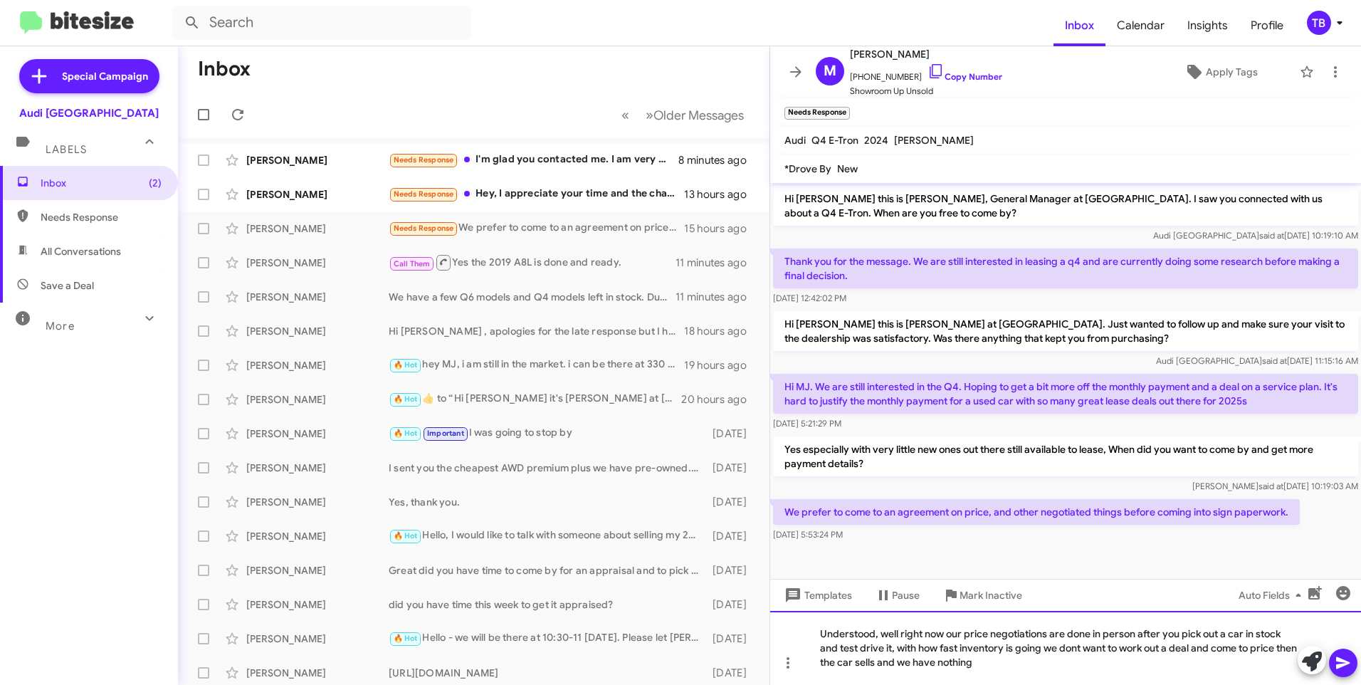
click at [1105, 675] on div "Understood, well right now our price negotiations are done in person after you …" at bounding box center [1065, 648] width 591 height 74
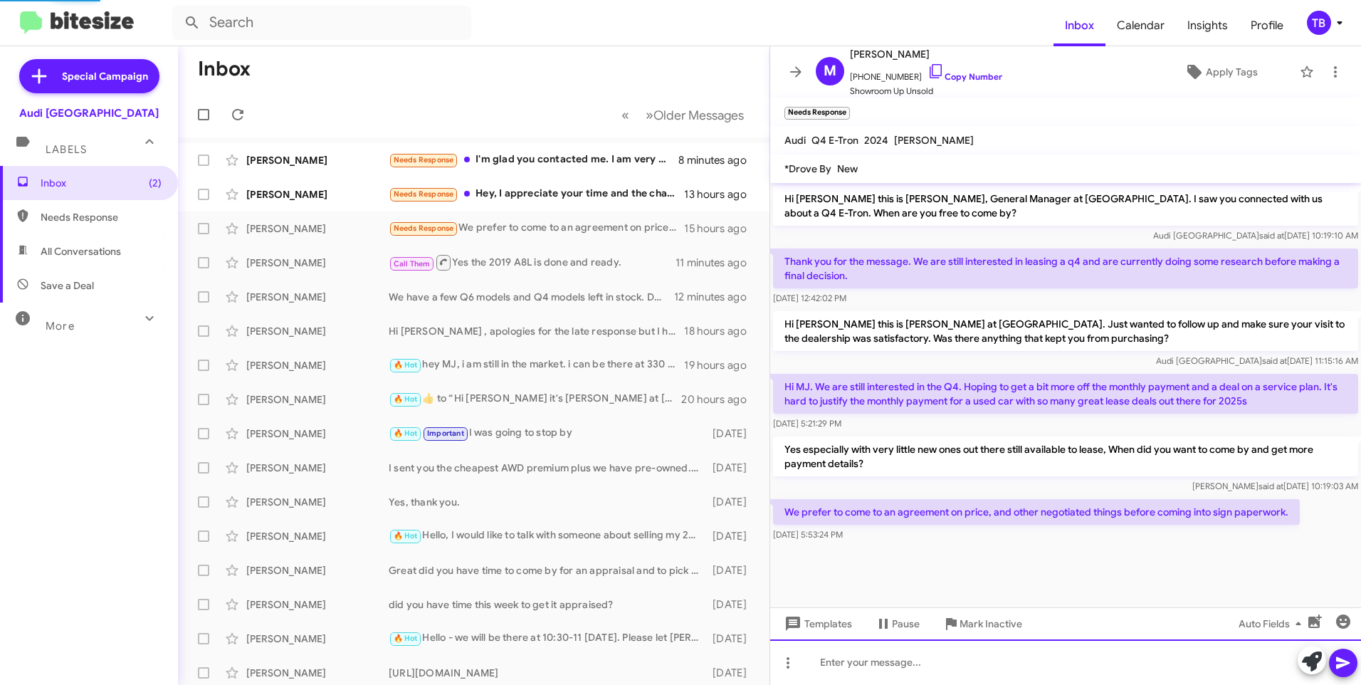
scroll to position [39, 0]
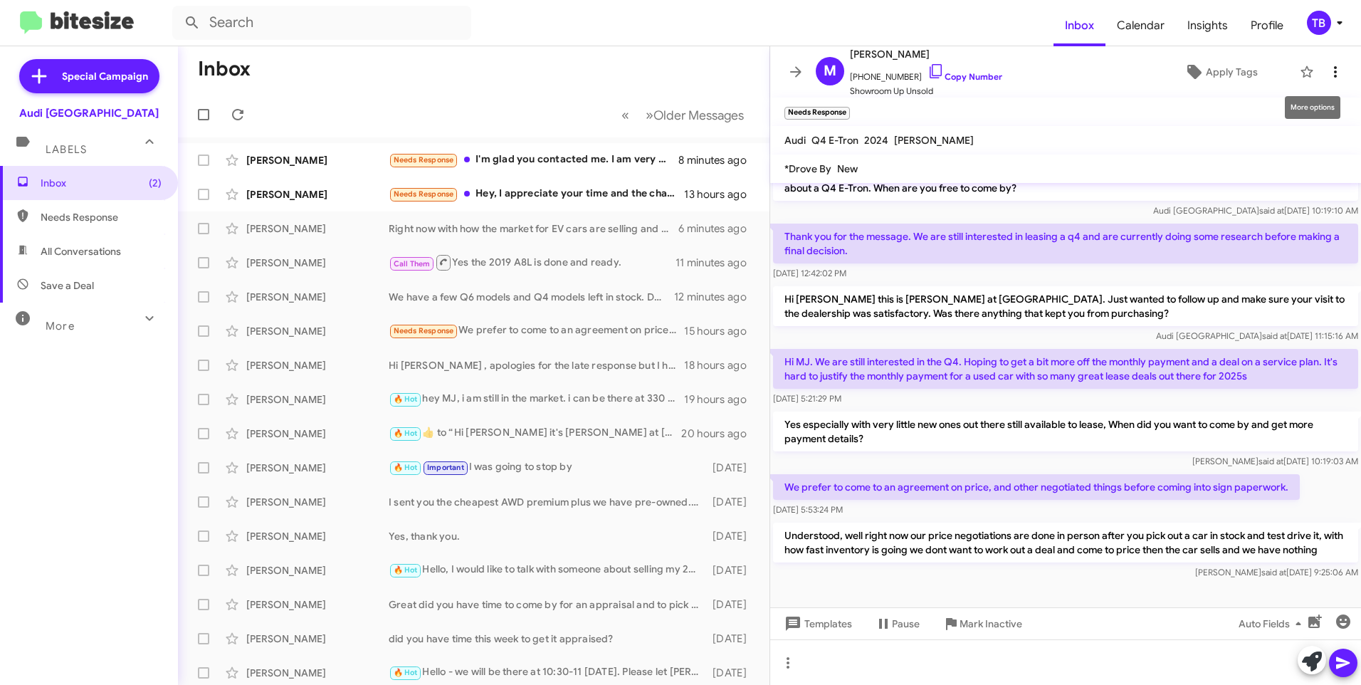
click at [1327, 71] on icon at bounding box center [1335, 71] width 17 height 17
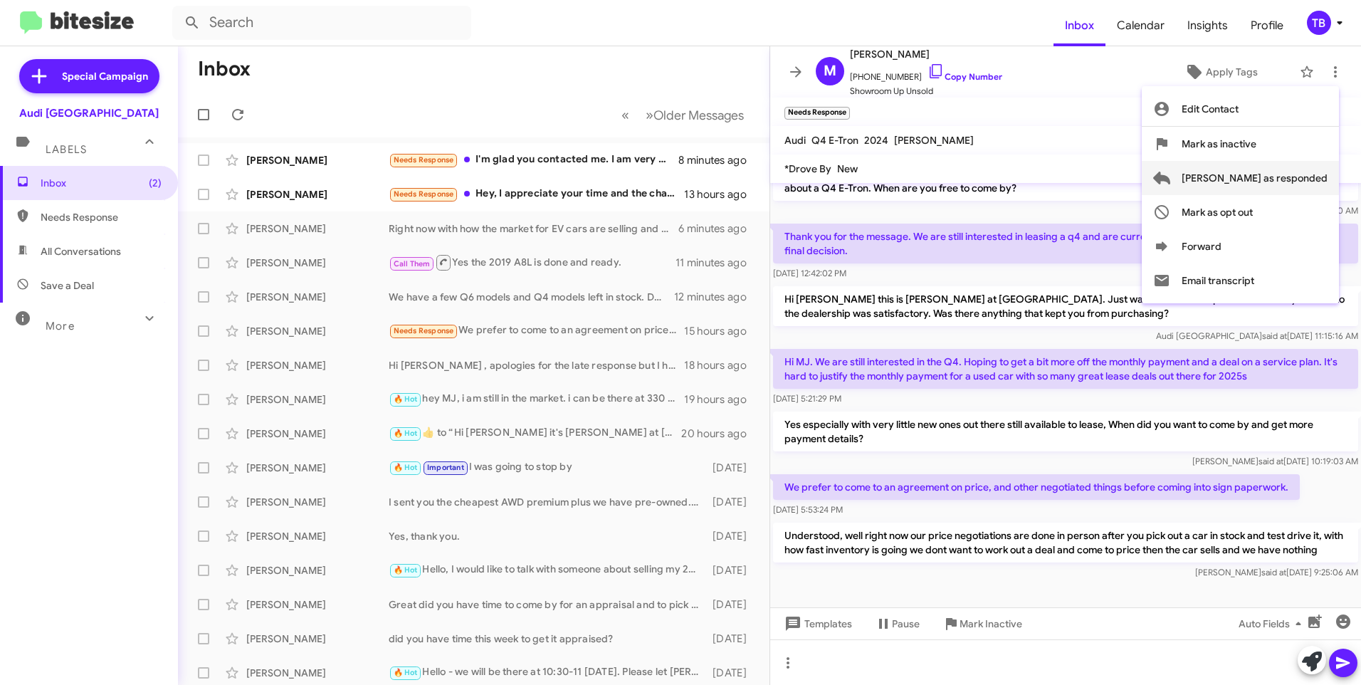
click at [1282, 177] on span "Mark as responded" at bounding box center [1255, 178] width 146 height 34
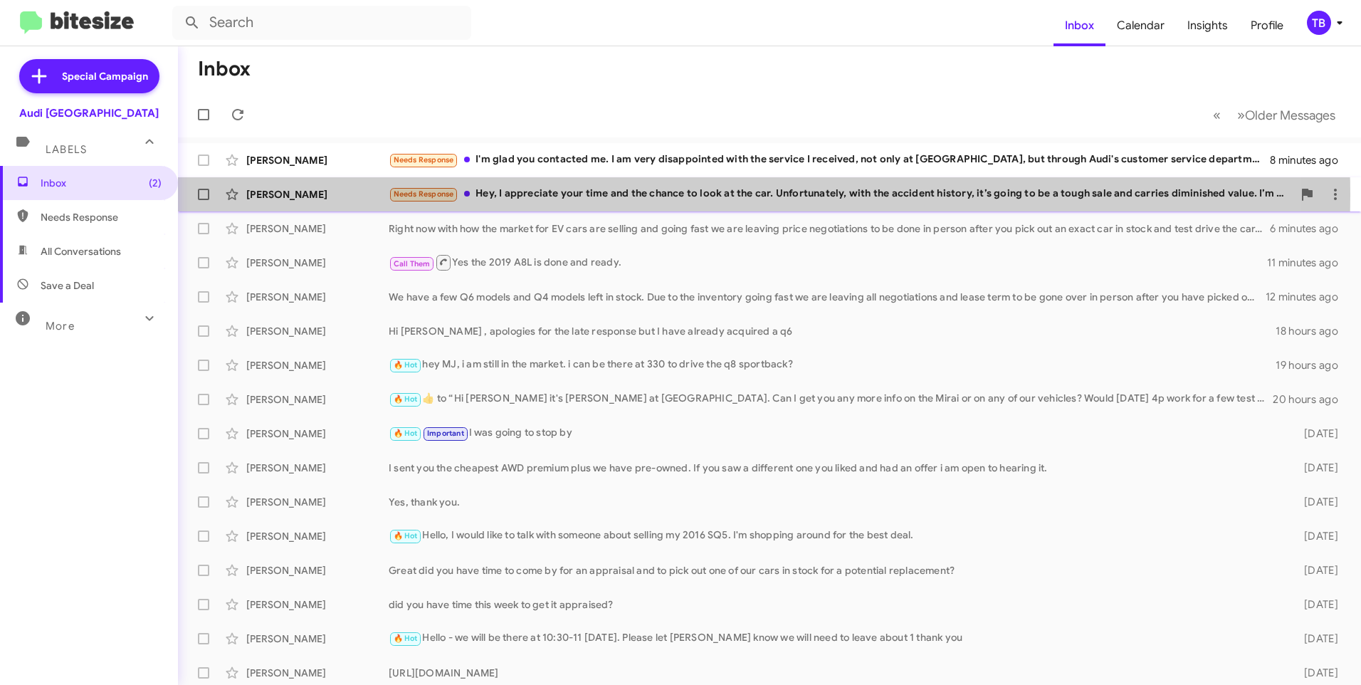
click at [602, 195] on div "Needs Response Hey, I appreciate your time and the chance to look at the car. U…" at bounding box center [841, 194] width 904 height 16
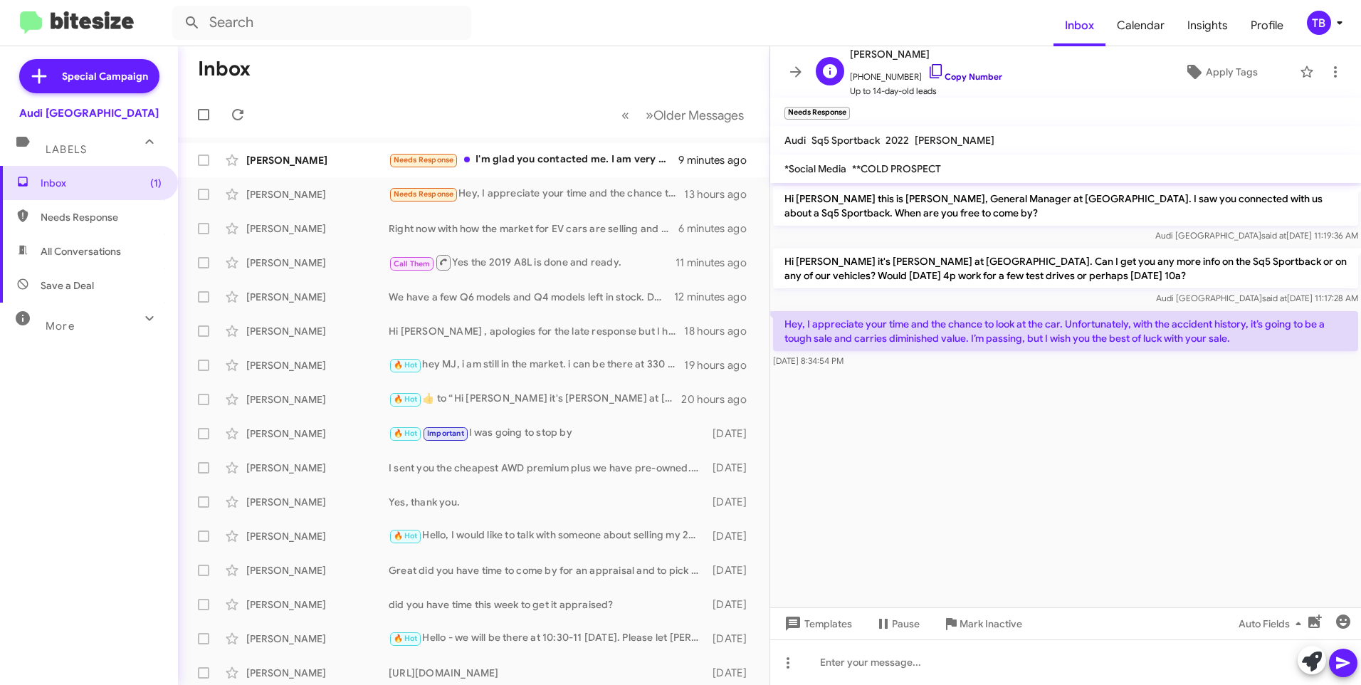
click at [928, 70] on icon at bounding box center [936, 71] width 17 height 17
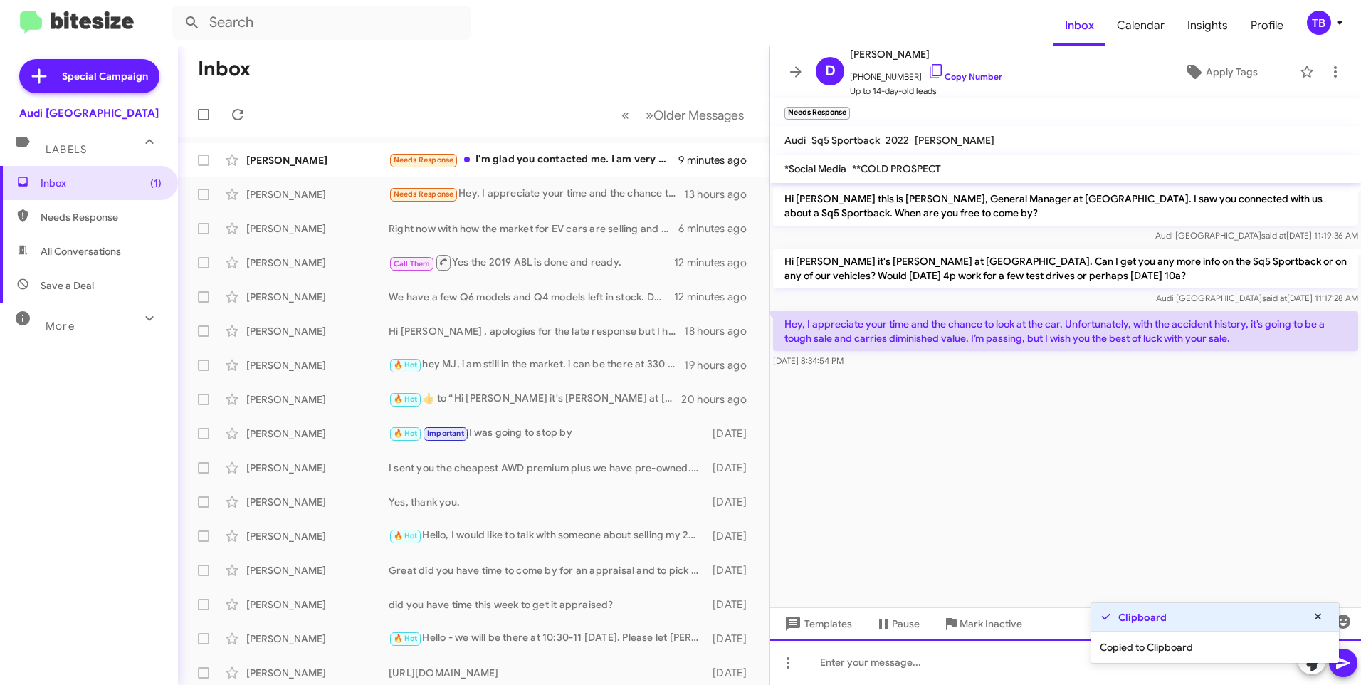
click at [890, 676] on div at bounding box center [1065, 662] width 591 height 46
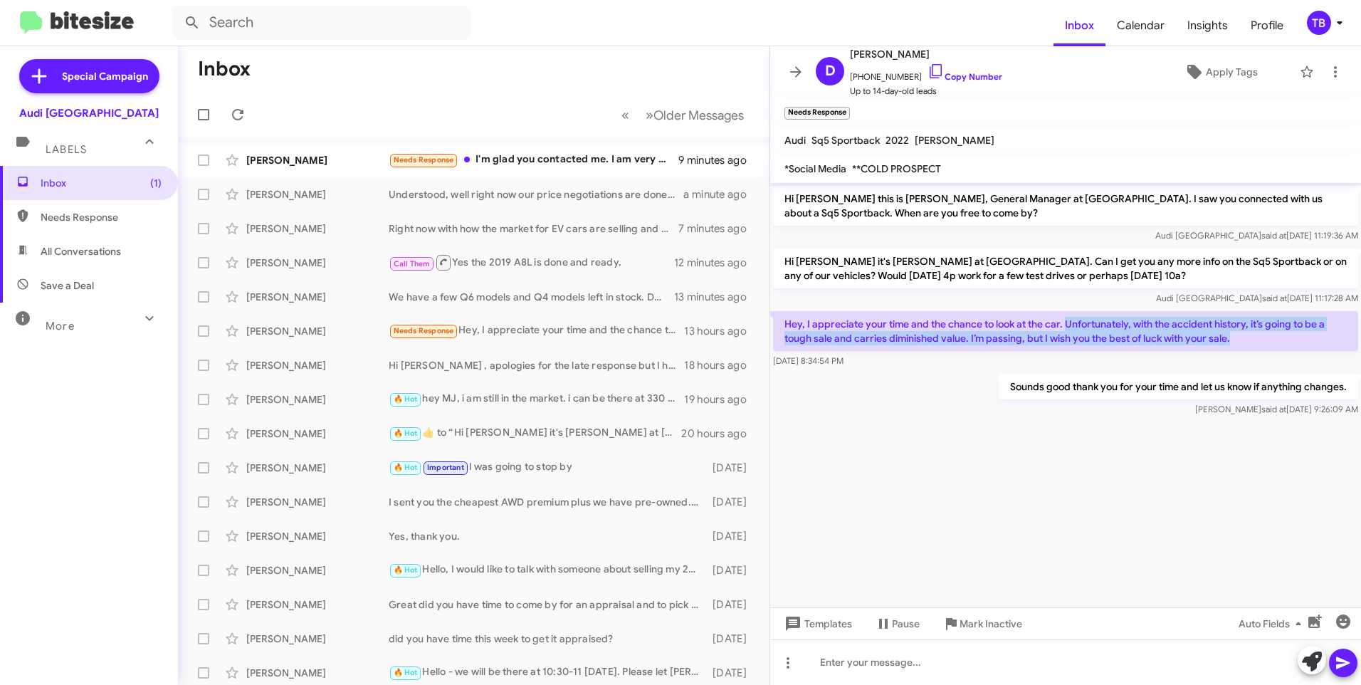
drag, startPoint x: 1067, startPoint y: 322, endPoint x: 1236, endPoint y: 331, distance: 169.6
click at [1236, 331] on p "Hey, I appreciate your time and the chance to look at the car. Unfortunately, w…" at bounding box center [1065, 331] width 585 height 40
copy p "Unfortunately, with the accident history, it’s going to be a tough sale and car…"
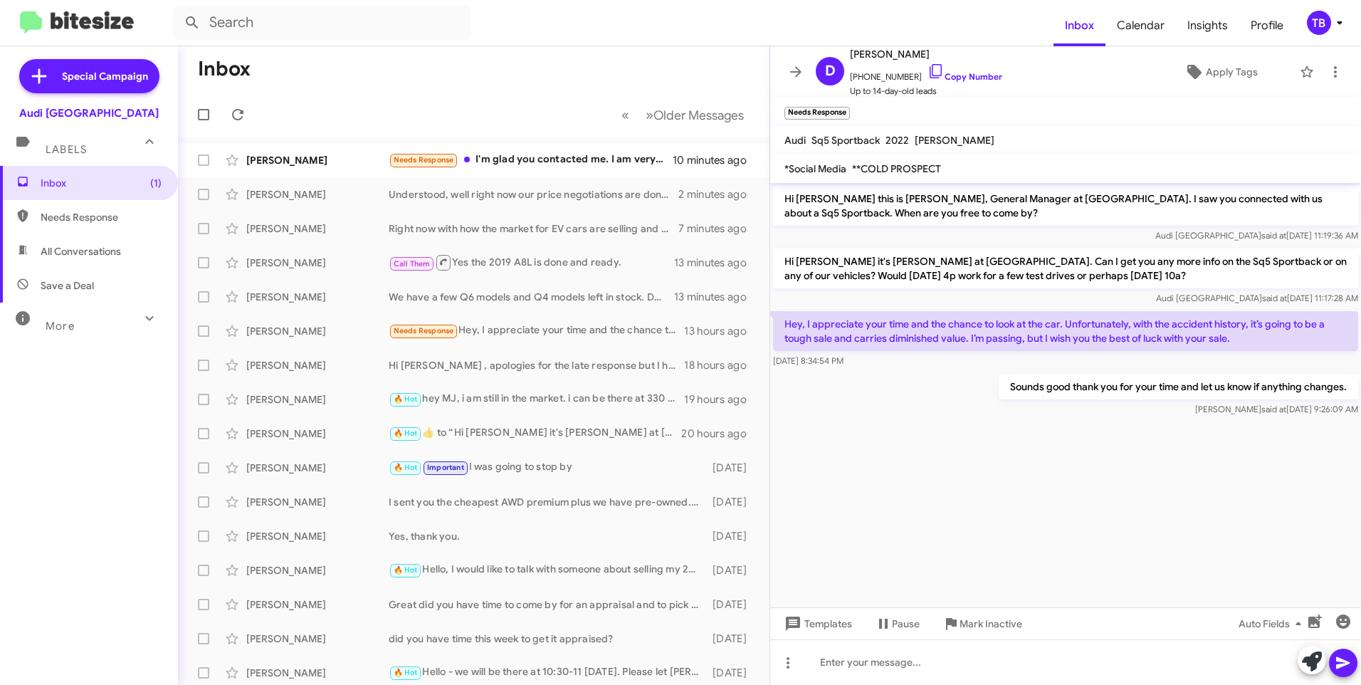
click at [1173, 498] on cdk-virtual-scroll-viewport "Hi Danny this is MJ Sangha, General Manager at Audi Palo Alto. I saw you connec…" at bounding box center [1065, 395] width 591 height 424
click at [1328, 71] on icon at bounding box center [1335, 71] width 17 height 17
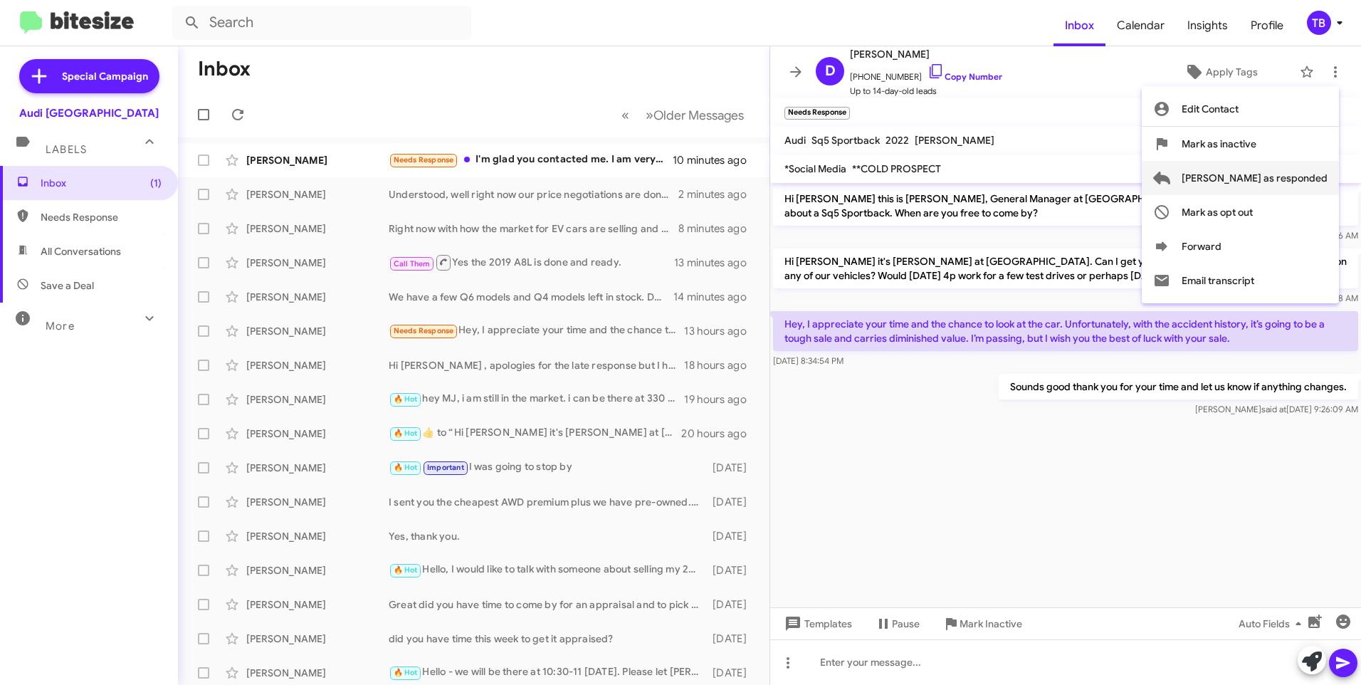
click at [1282, 173] on span "Mark as responded" at bounding box center [1255, 178] width 146 height 34
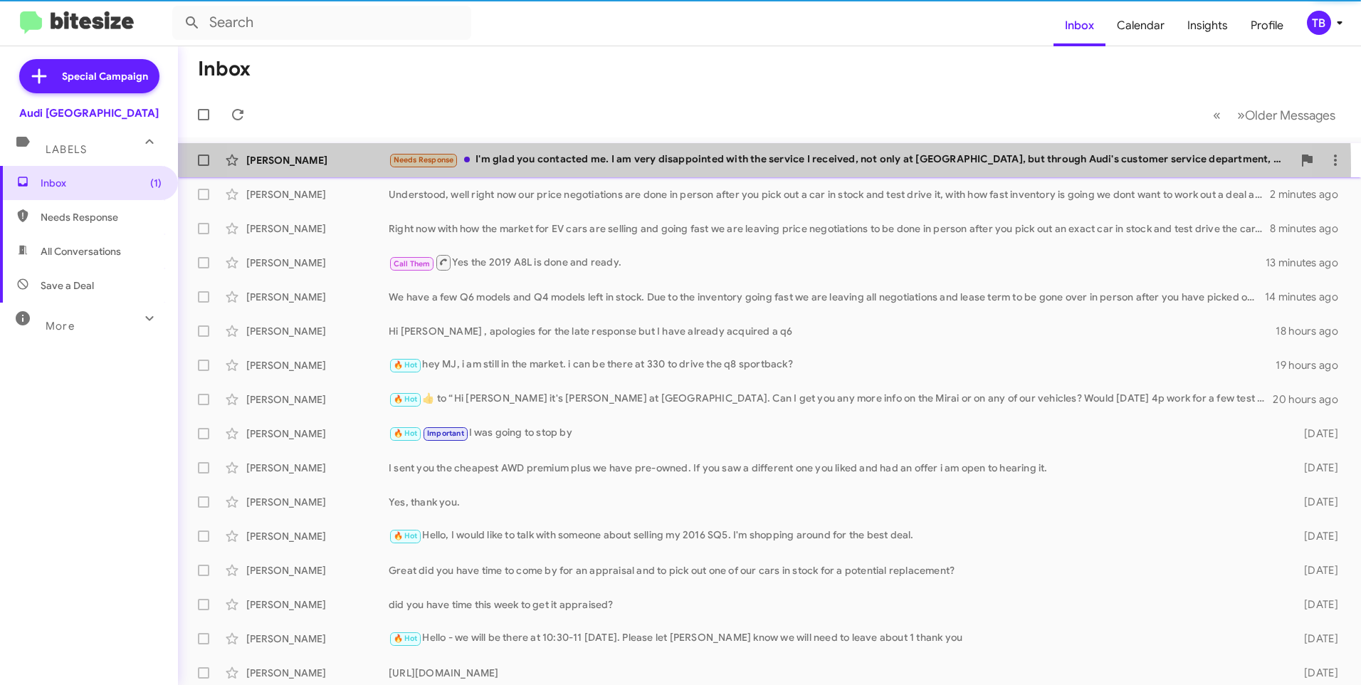
click at [698, 168] on div "Needs Response I'm glad you contacted me. I am very disappointed with the servi…" at bounding box center [841, 160] width 904 height 16
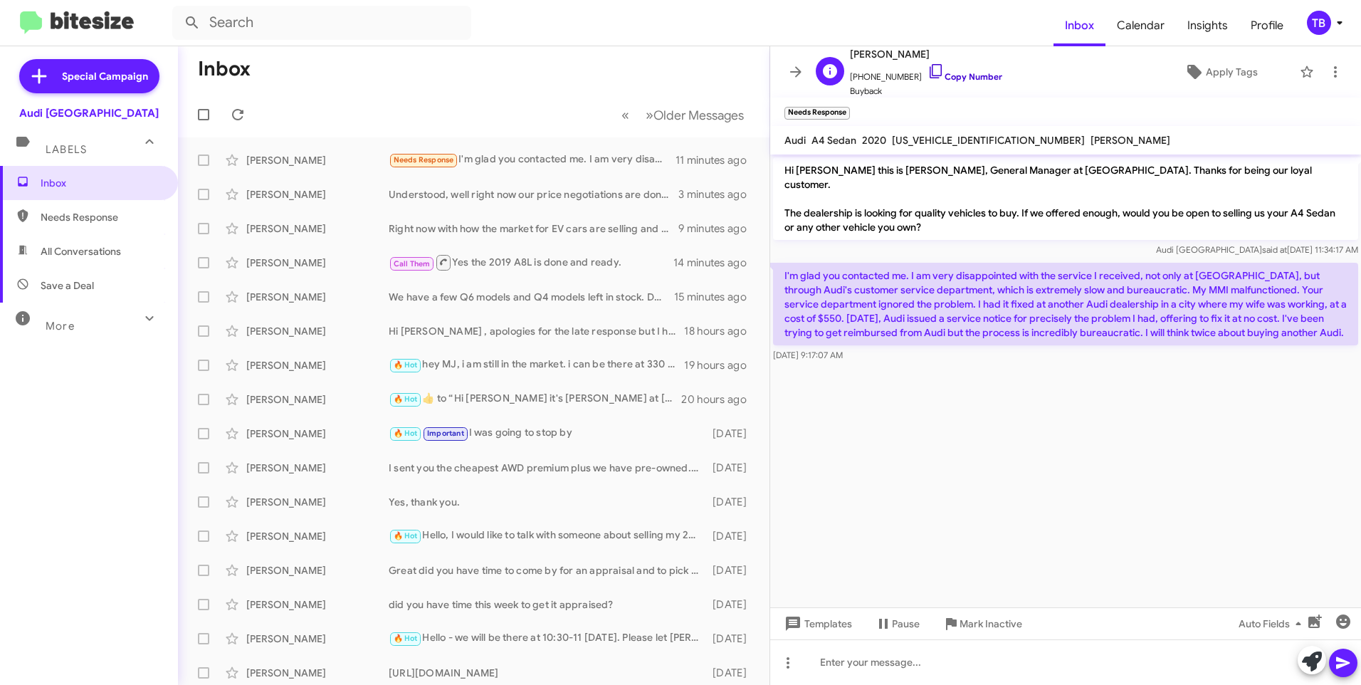
click at [928, 77] on icon at bounding box center [936, 71] width 17 height 17
click at [1328, 70] on icon at bounding box center [1335, 71] width 17 height 17
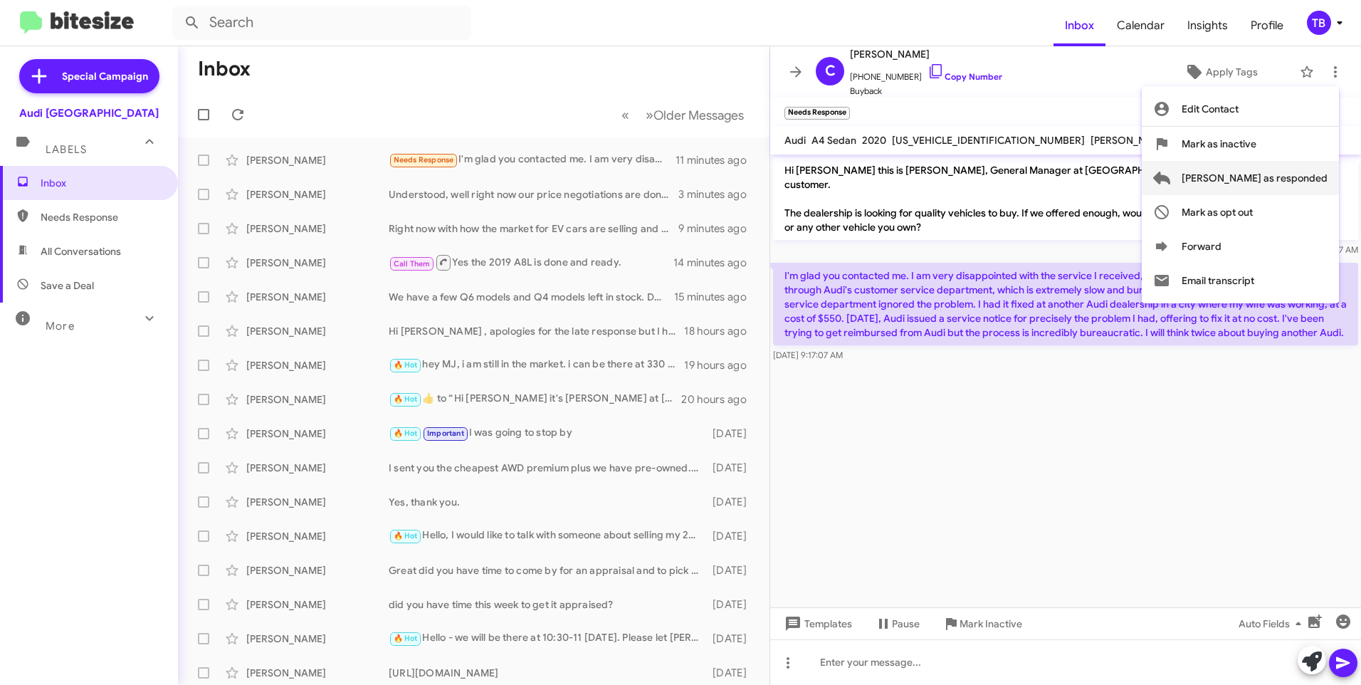
click at [1303, 174] on span "Mark as responded" at bounding box center [1255, 178] width 146 height 34
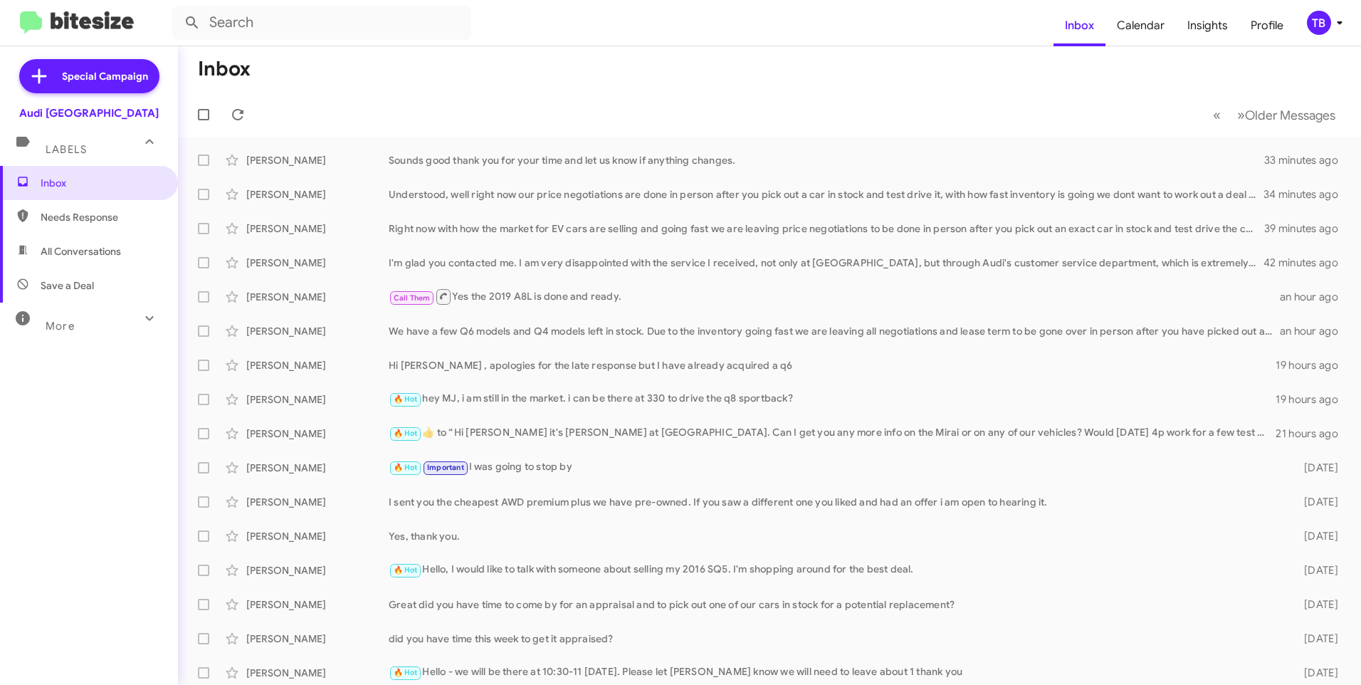
click at [130, 470] on div "Inbox Needs Response All Conversations Save a Deal More Important 🔥 Hot Appoint…" at bounding box center [89, 371] width 178 height 411
